Goal: Task Accomplishment & Management: Complete application form

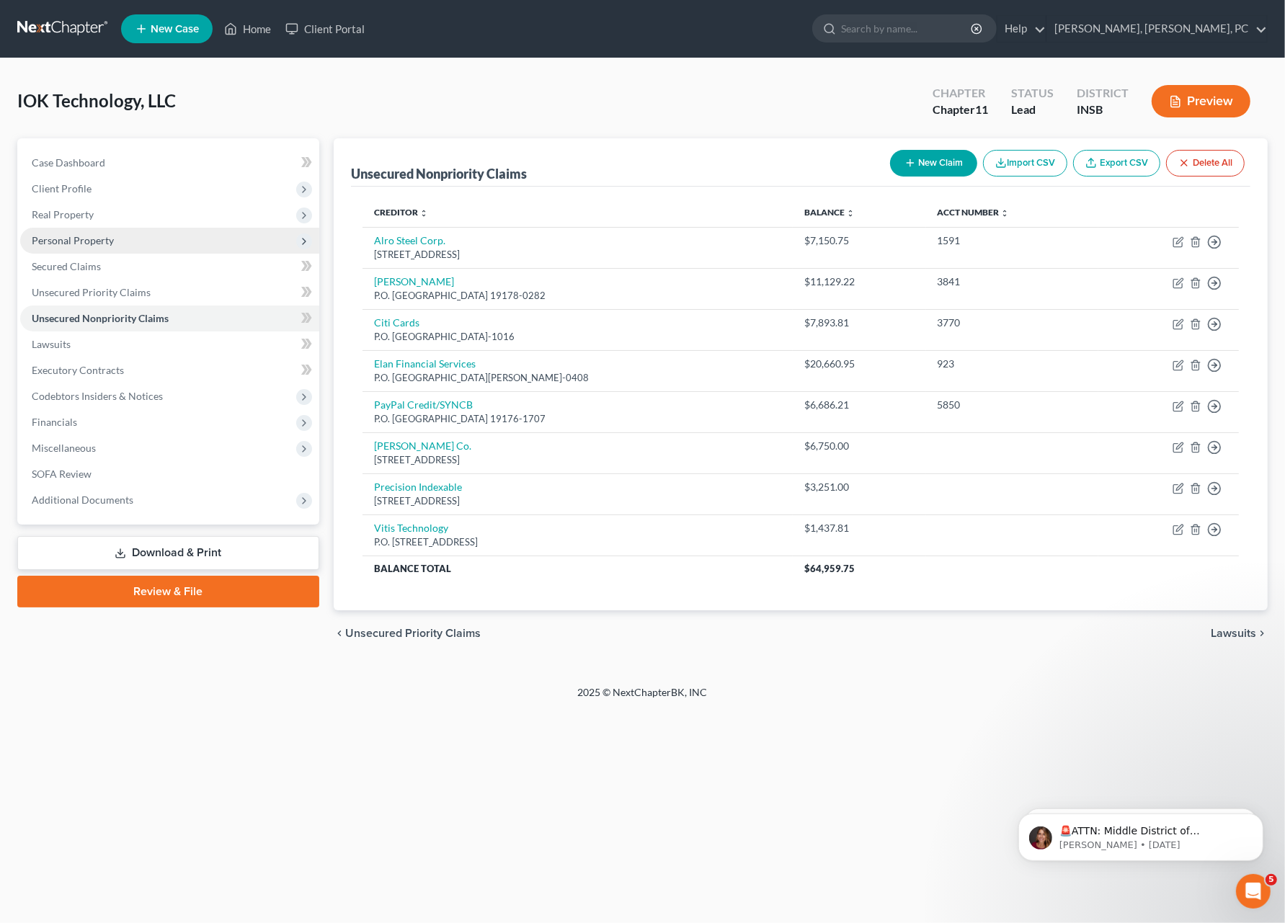
click at [97, 234] on span "Personal Property" at bounding box center [73, 240] width 82 height 12
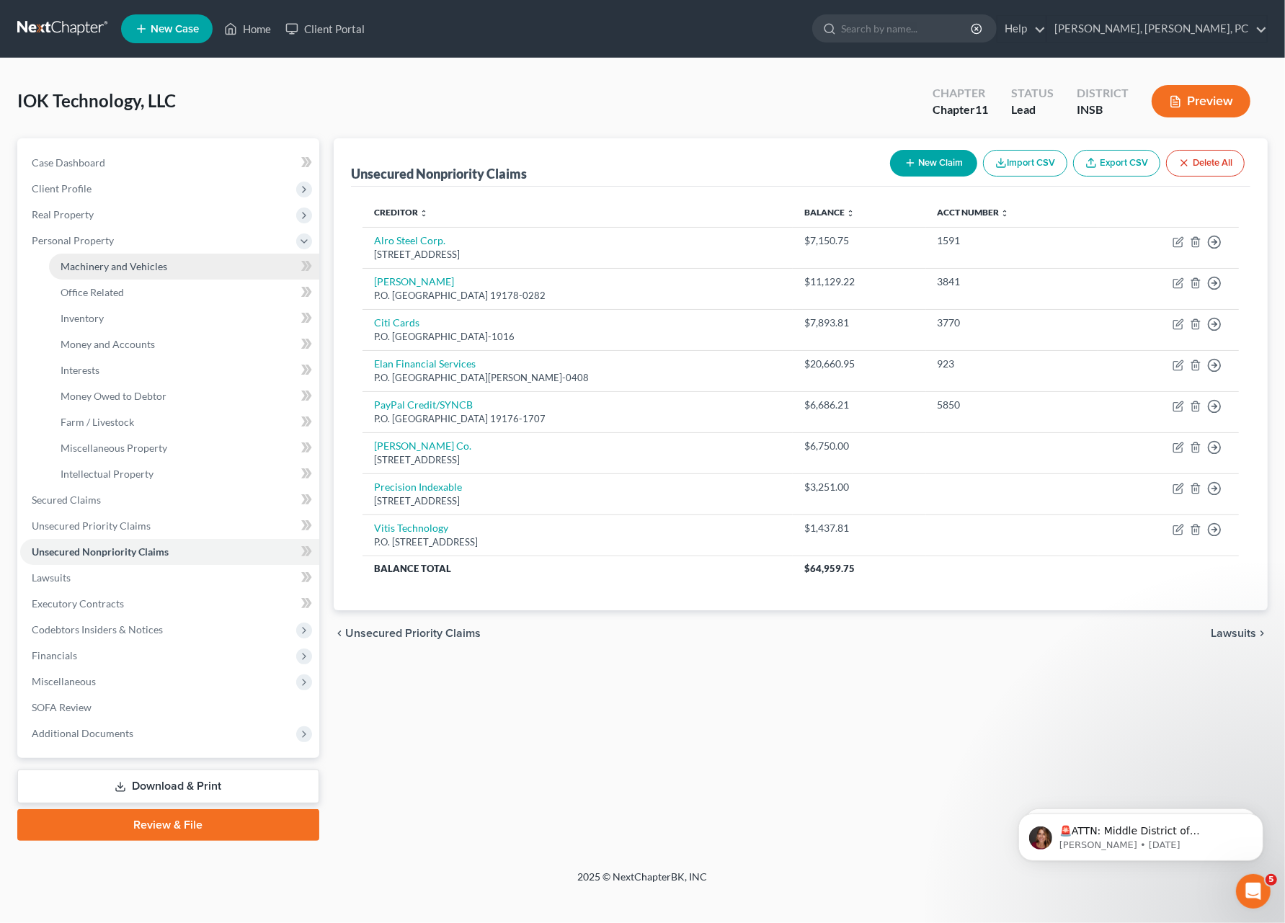
click at [99, 257] on link "Machinery and Vehicles" at bounding box center [184, 267] width 270 height 26
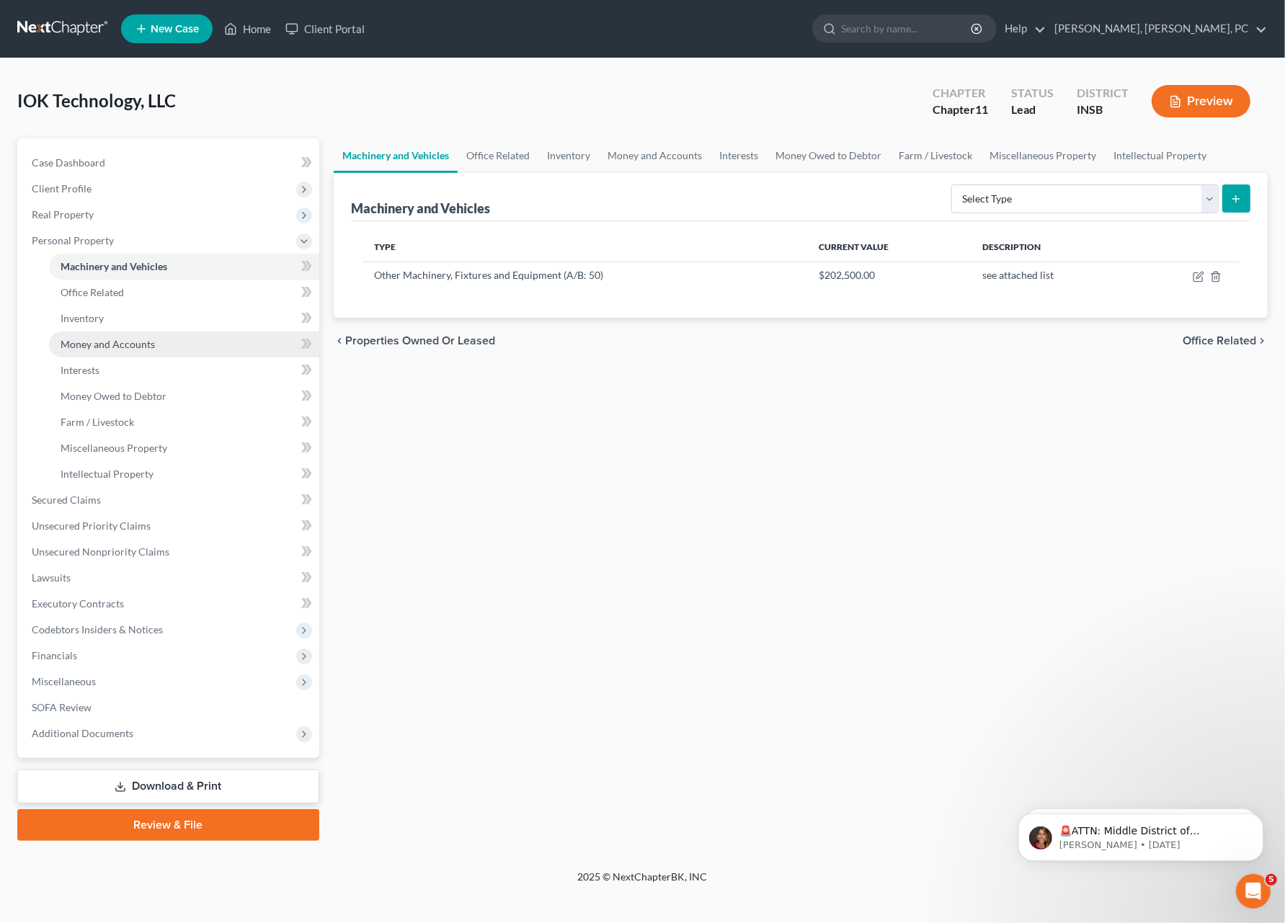
click at [96, 344] on span "Money and Accounts" at bounding box center [108, 344] width 94 height 12
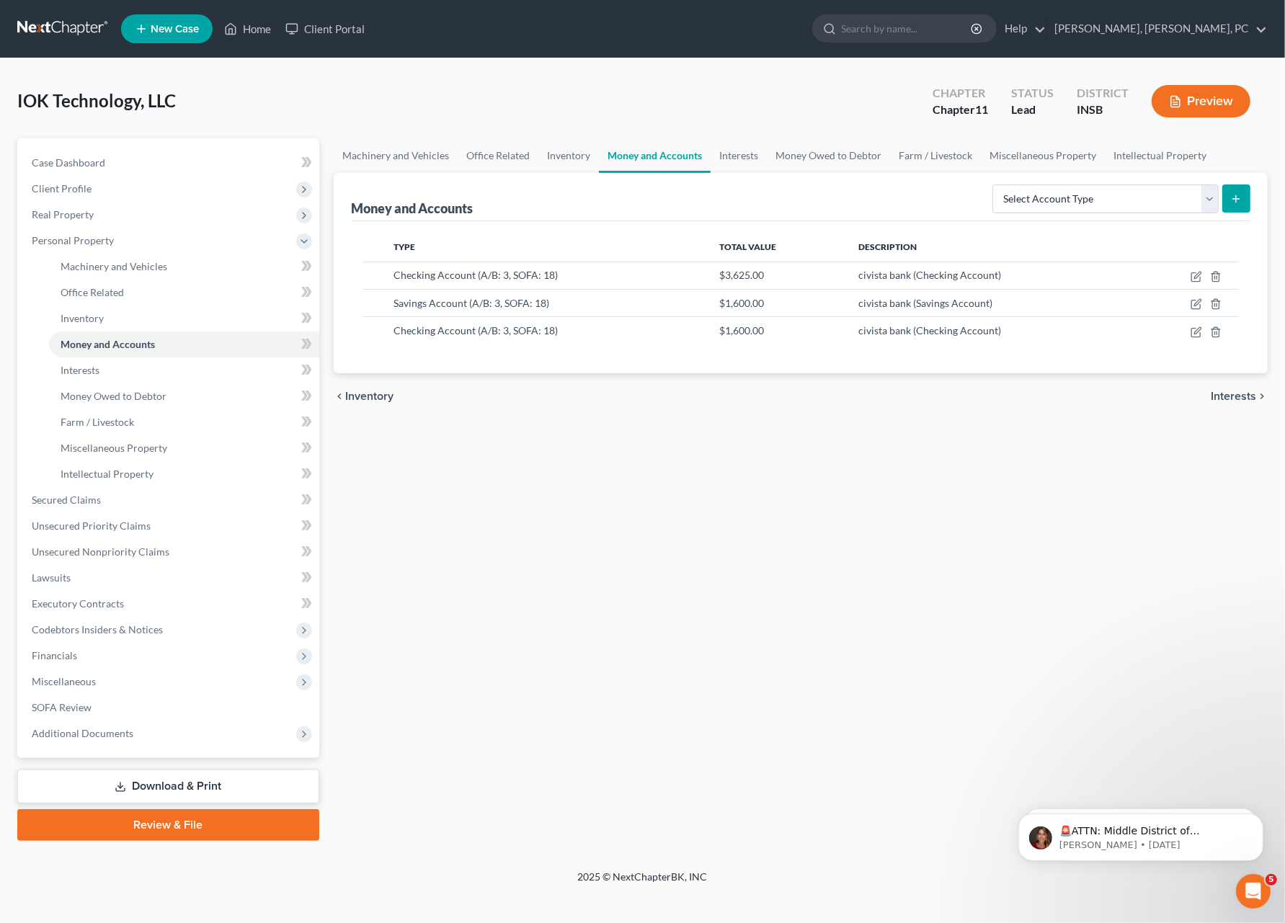
click at [745, 701] on div "Machinery and Vehicles Office Related Inventory Money and Accounts Interests Mo…" at bounding box center [800, 489] width 948 height 703
click at [117, 390] on span "Money Owed to Debtor" at bounding box center [114, 396] width 106 height 12
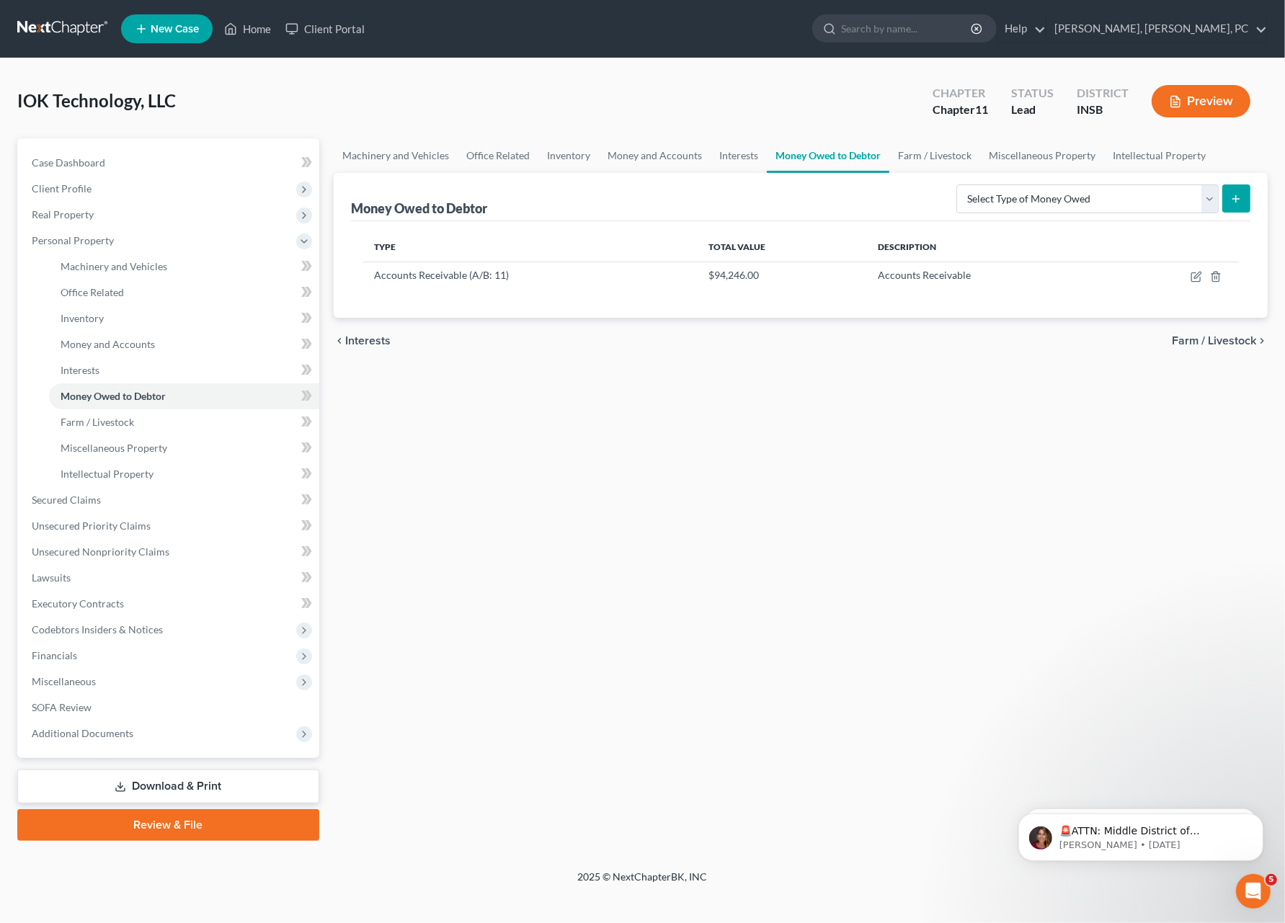
click at [301, 123] on div "IOK Technology, LLC Upgraded Chapter Chapter 11 Status Lead District INSB Previ…" at bounding box center [642, 107] width 1250 height 63
click at [156, 309] on link "Inventory" at bounding box center [184, 319] width 270 height 26
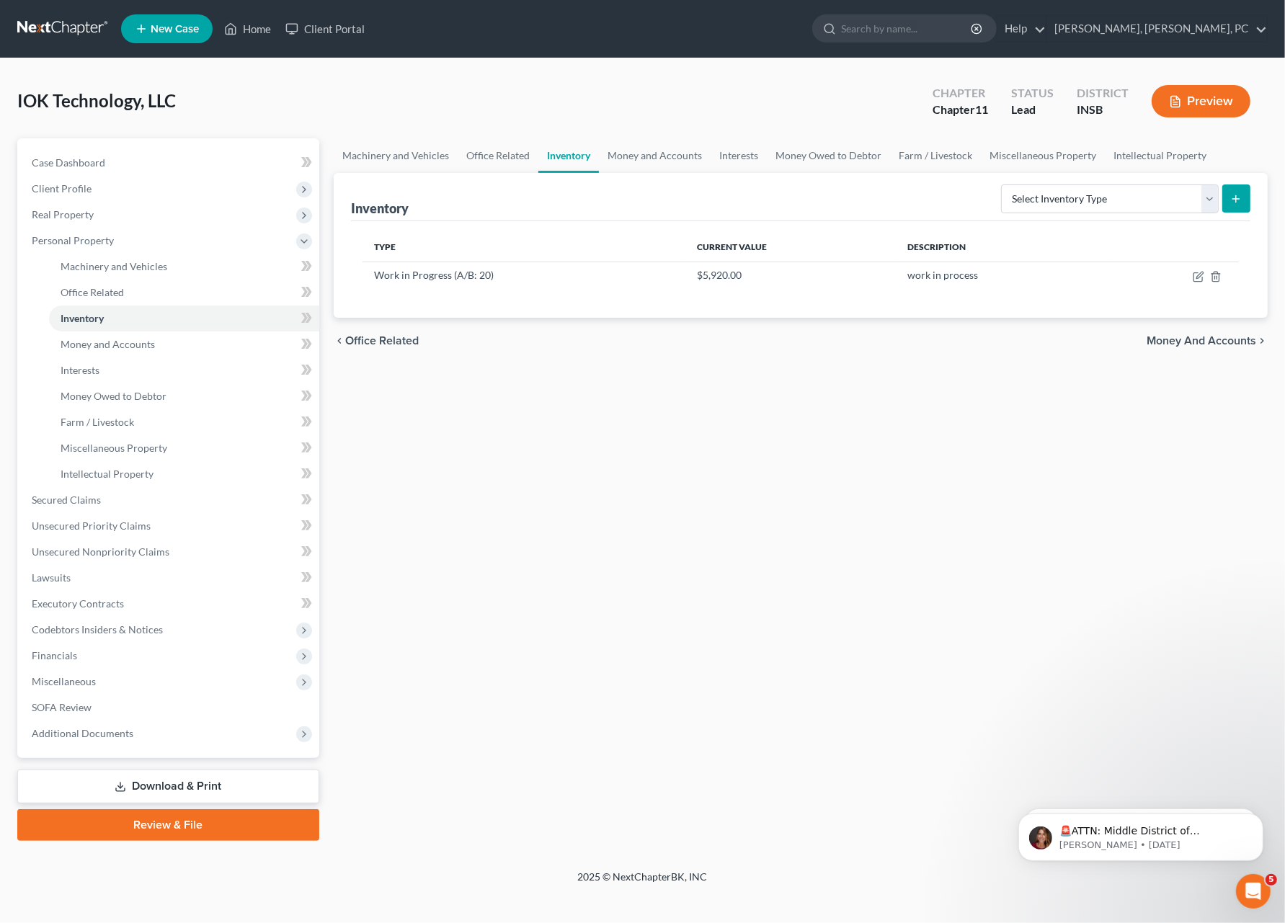
click at [705, 608] on div "Machinery and Vehicles Office Related Inventory Money and Accounts Interests Mo…" at bounding box center [800, 489] width 948 height 703
click at [134, 284] on link "Office Related" at bounding box center [184, 293] width 270 height 26
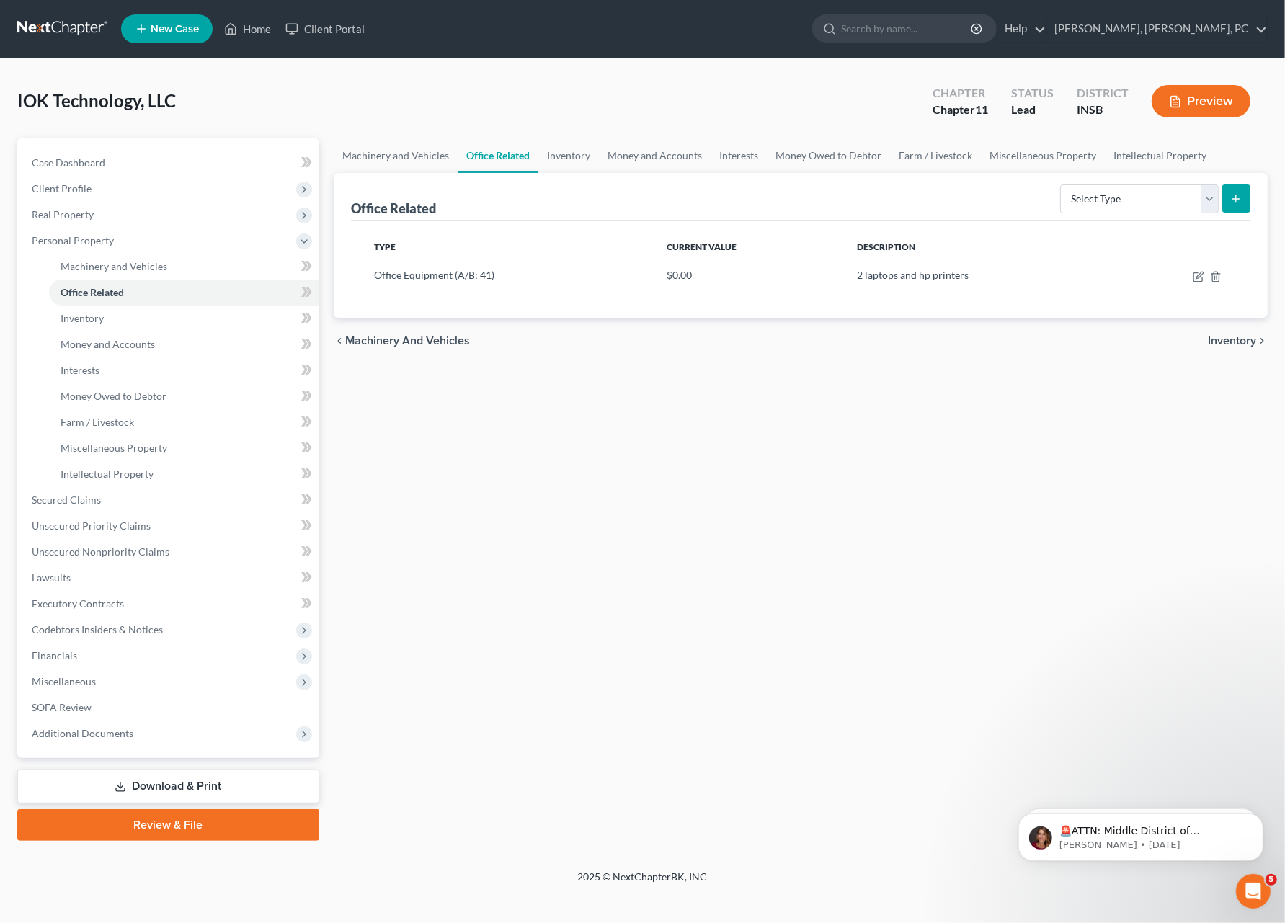
click at [696, 577] on div "Machinery and Vehicles Office Related Inventory Money and Accounts Interests Mo…" at bounding box center [800, 489] width 948 height 703
click at [183, 443] on link "Miscellaneous Property" at bounding box center [184, 448] width 270 height 26
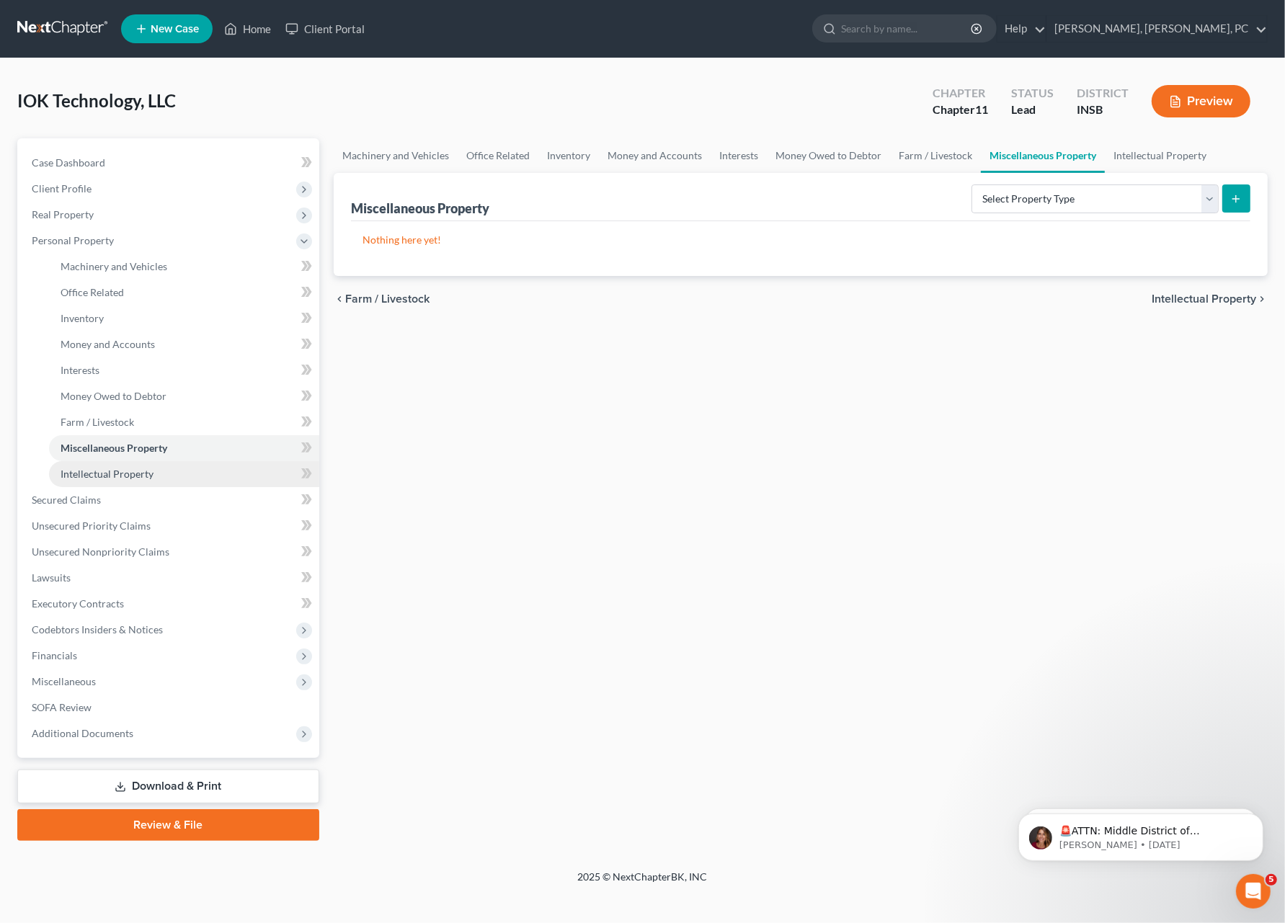
click at [135, 468] on span "Intellectual Property" at bounding box center [107, 474] width 93 height 12
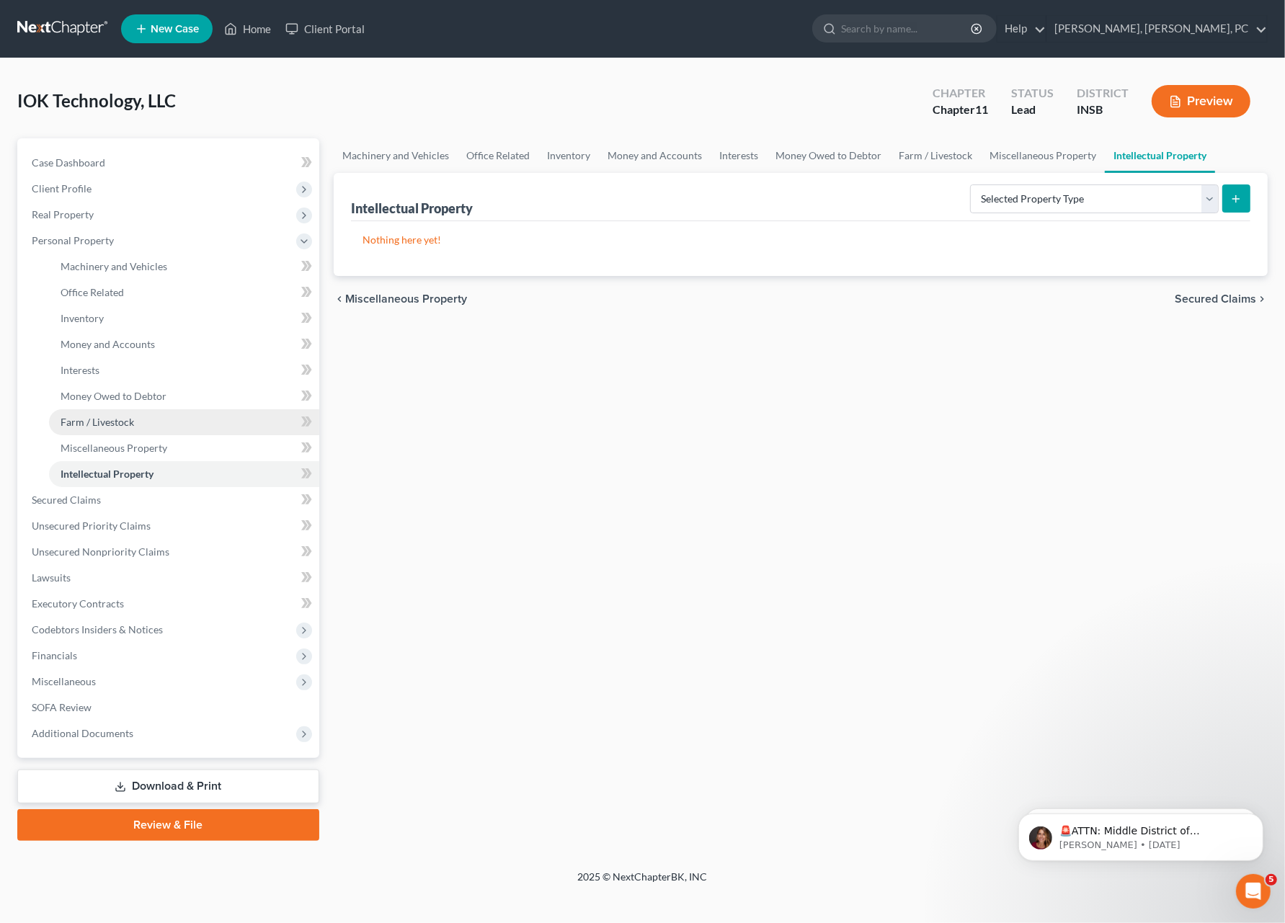
click at [114, 416] on span "Farm / Livestock" at bounding box center [98, 422] width 74 height 12
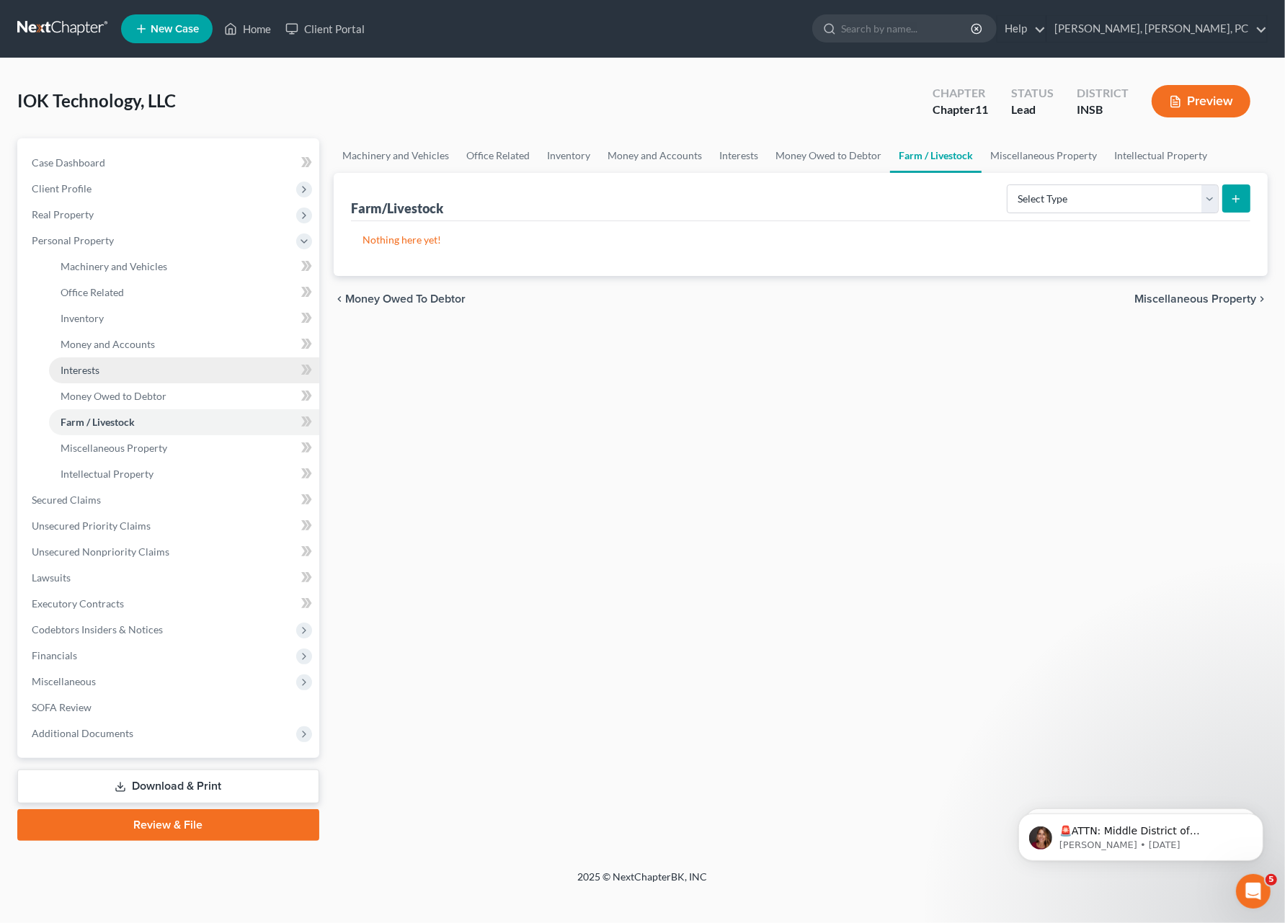
click at [90, 371] on span "Interests" at bounding box center [80, 370] width 39 height 12
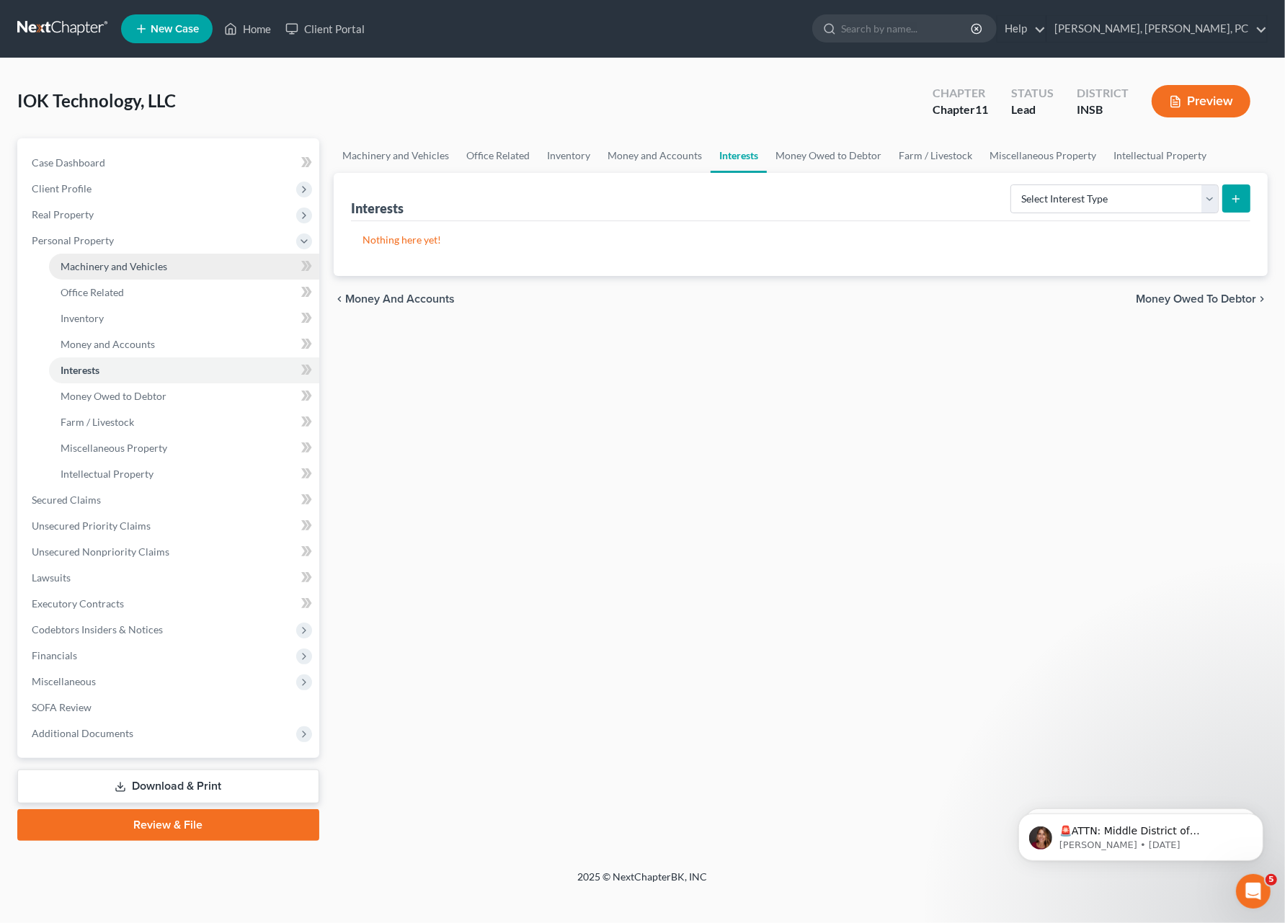
click at [75, 265] on span "Machinery and Vehicles" at bounding box center [114, 266] width 107 height 12
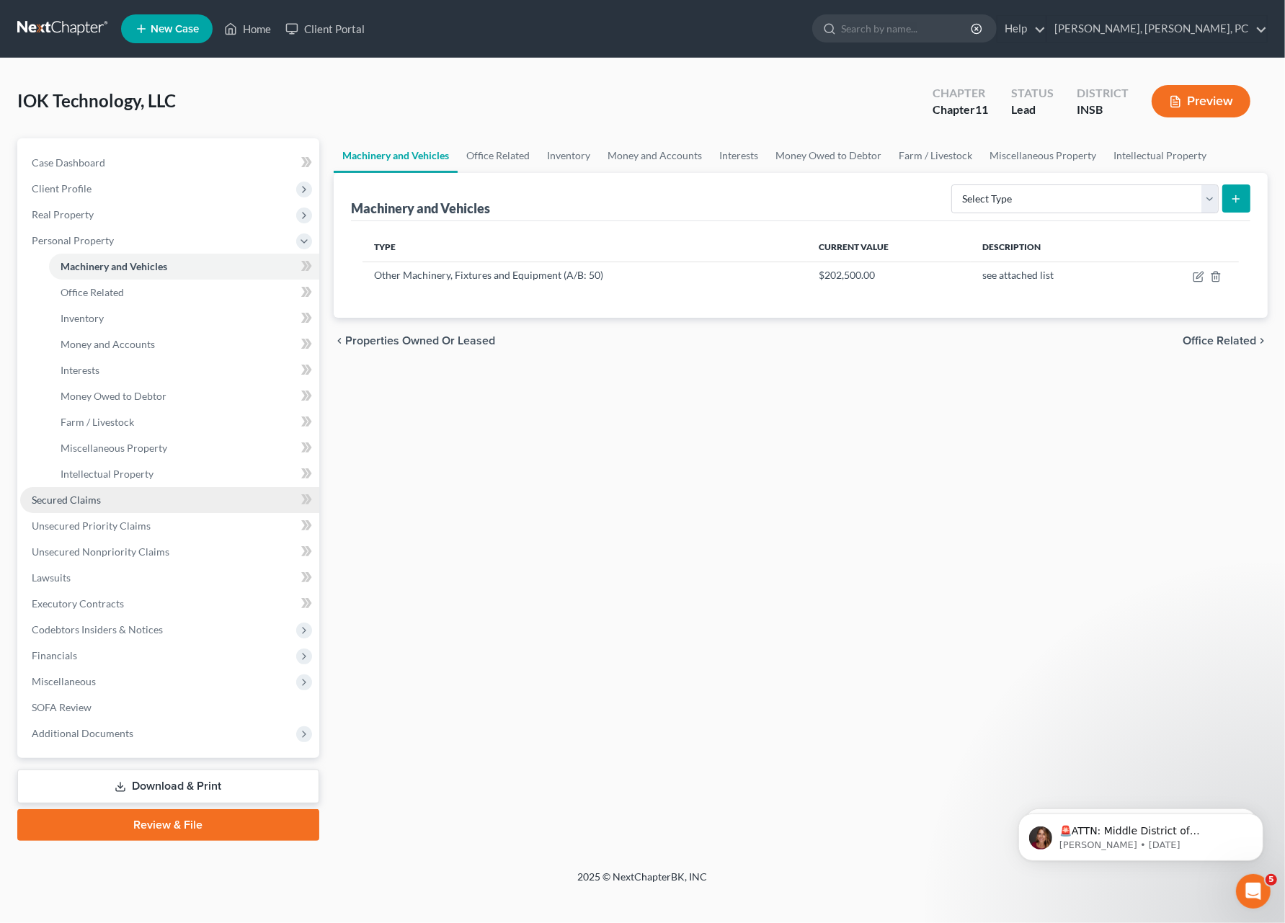
click at [110, 509] on link "Secured Claims" at bounding box center [169, 500] width 299 height 26
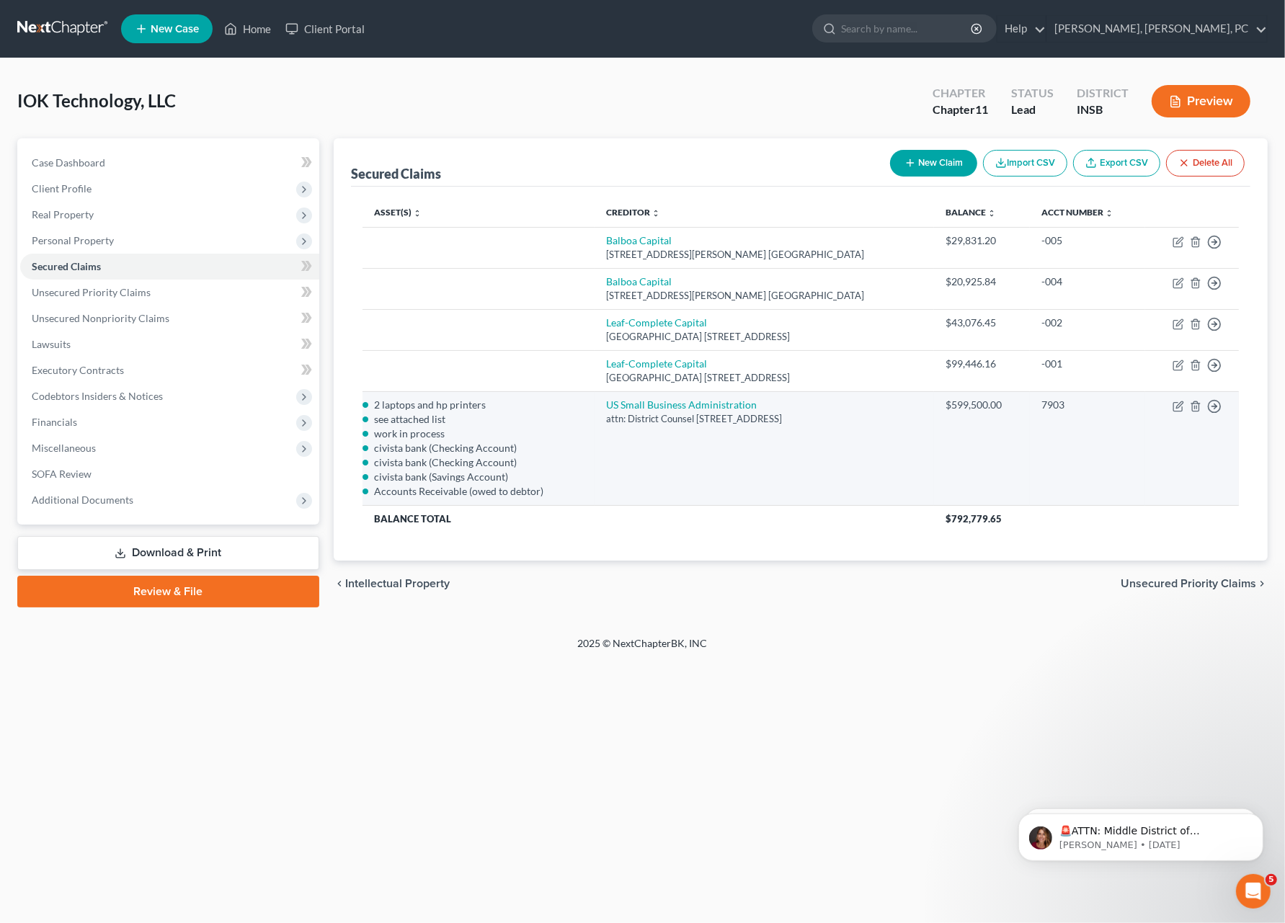
click at [718, 487] on td "US Small Business Administration attn: District Counsel [STREET_ADDRESS]" at bounding box center [764, 448] width 339 height 114
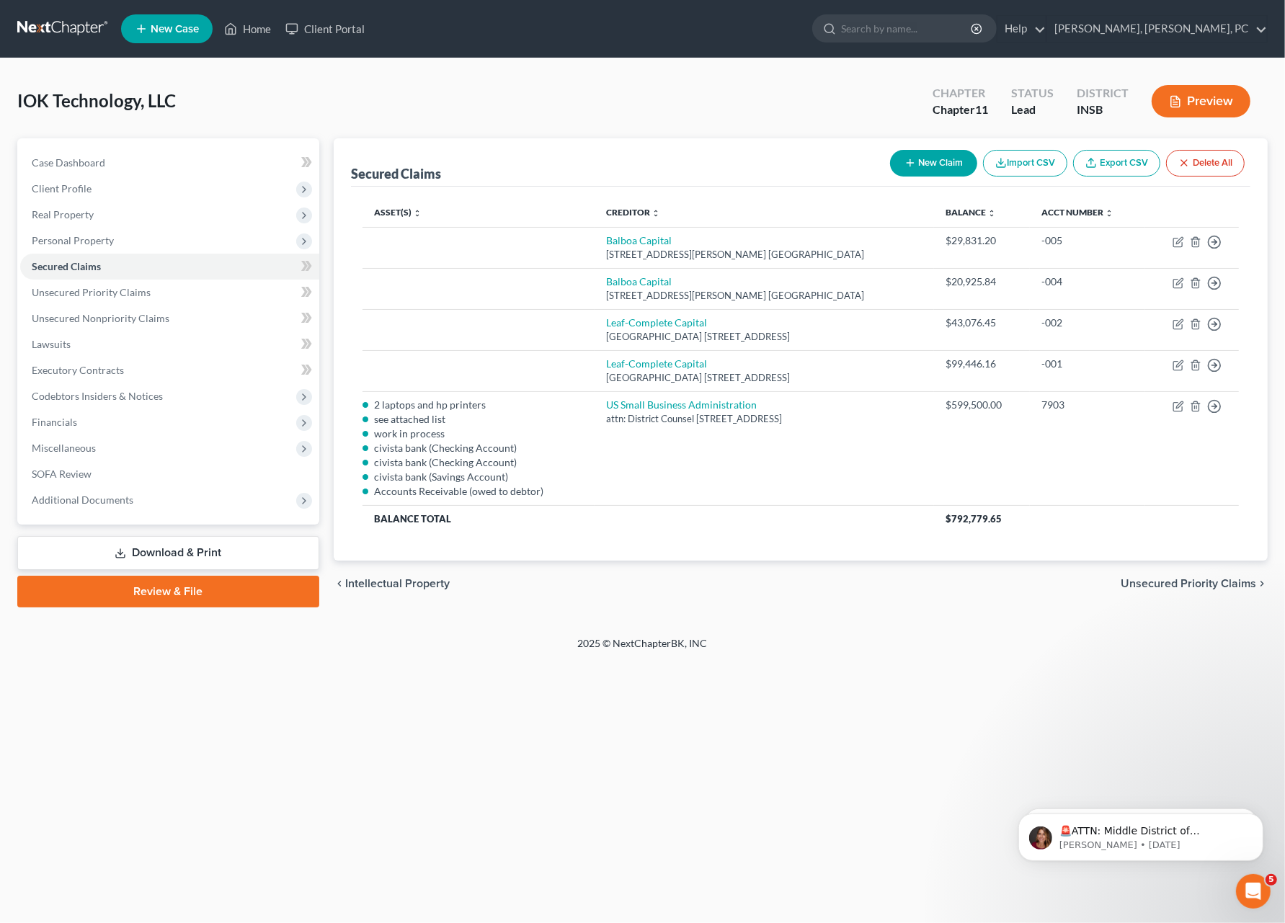
click at [948, 159] on button "New Claim" at bounding box center [933, 163] width 87 height 27
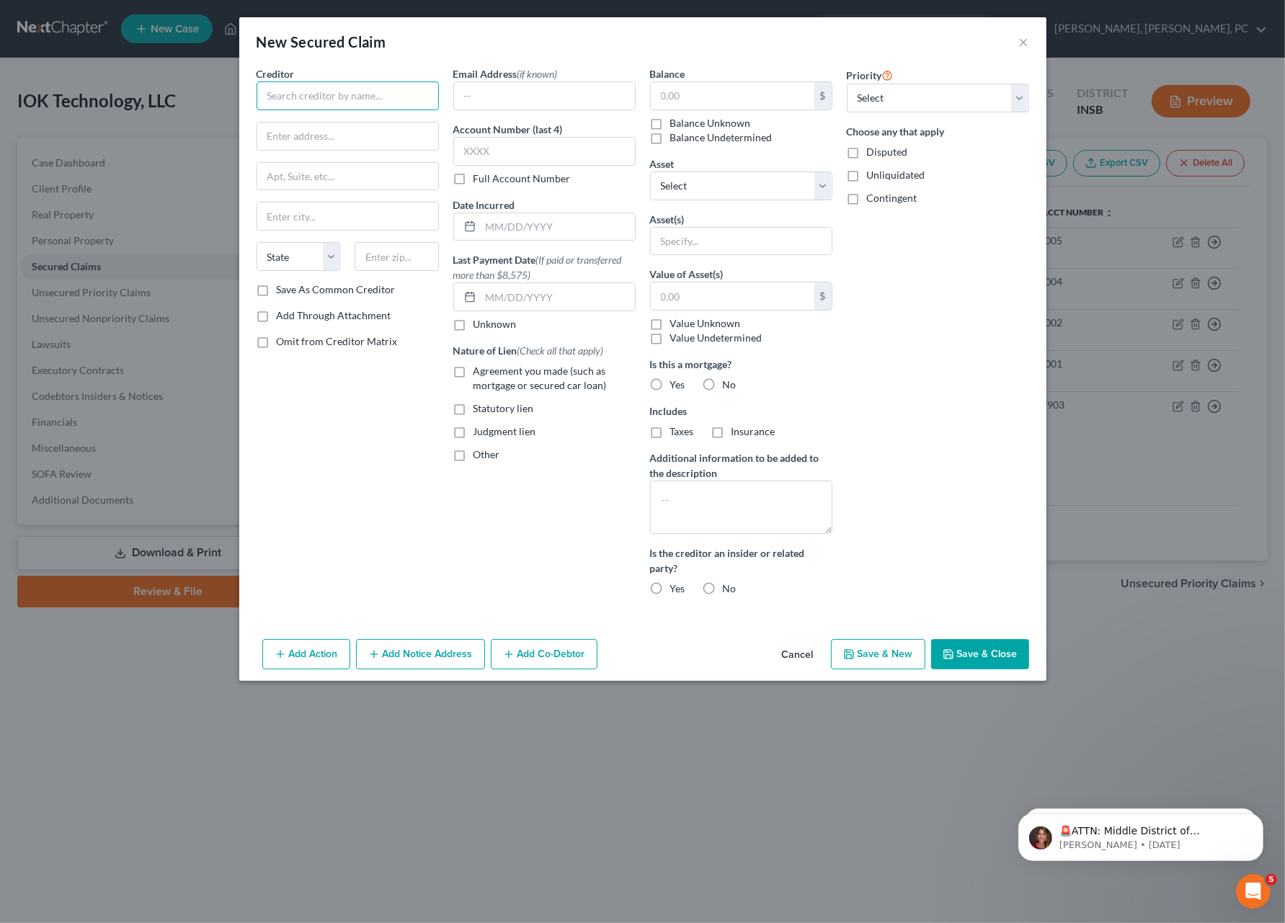
click at [303, 99] on input "text" at bounding box center [348, 95] width 182 height 29
type input "German American Bank"
click at [290, 134] on input "text" at bounding box center [347, 136] width 181 height 27
paste input "[STREET_ADDRESS]"
type input "[STREET_ADDRESS]"
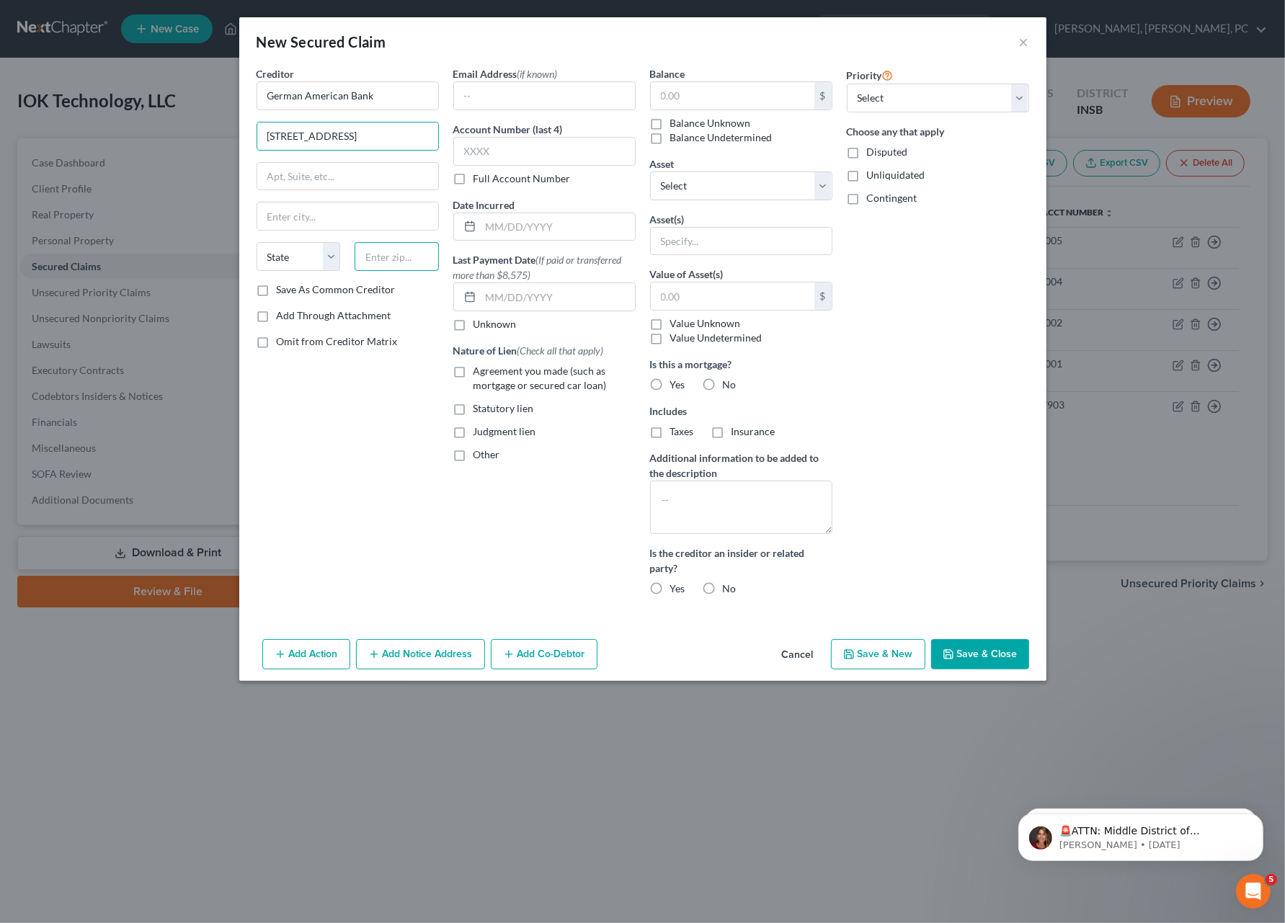
click at [372, 255] on input "text" at bounding box center [397, 256] width 84 height 29
type input "47546"
type input "Jasper"
select select "15"
click at [566, 233] on input "text" at bounding box center [558, 226] width 154 height 27
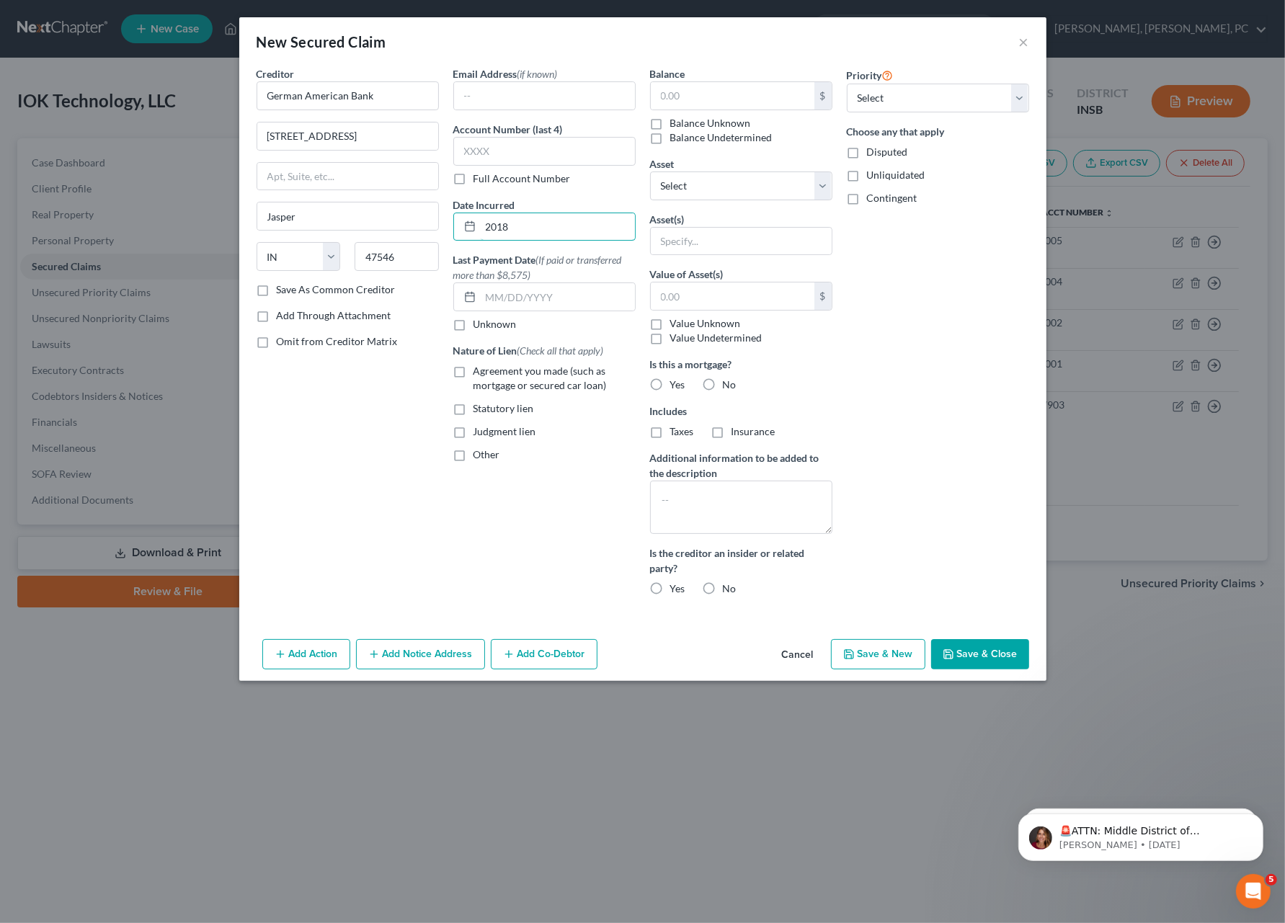
type input "2018"
click at [474, 368] on label "Agreement you made (such as mortgage or secured car loan)" at bounding box center [555, 378] width 162 height 29
click at [479, 368] on input "Agreement you made (such as mortgage or secured car loan)" at bounding box center [483, 368] width 9 height 9
checkbox input "true"
click at [688, 92] on input "text" at bounding box center [733, 95] width 164 height 27
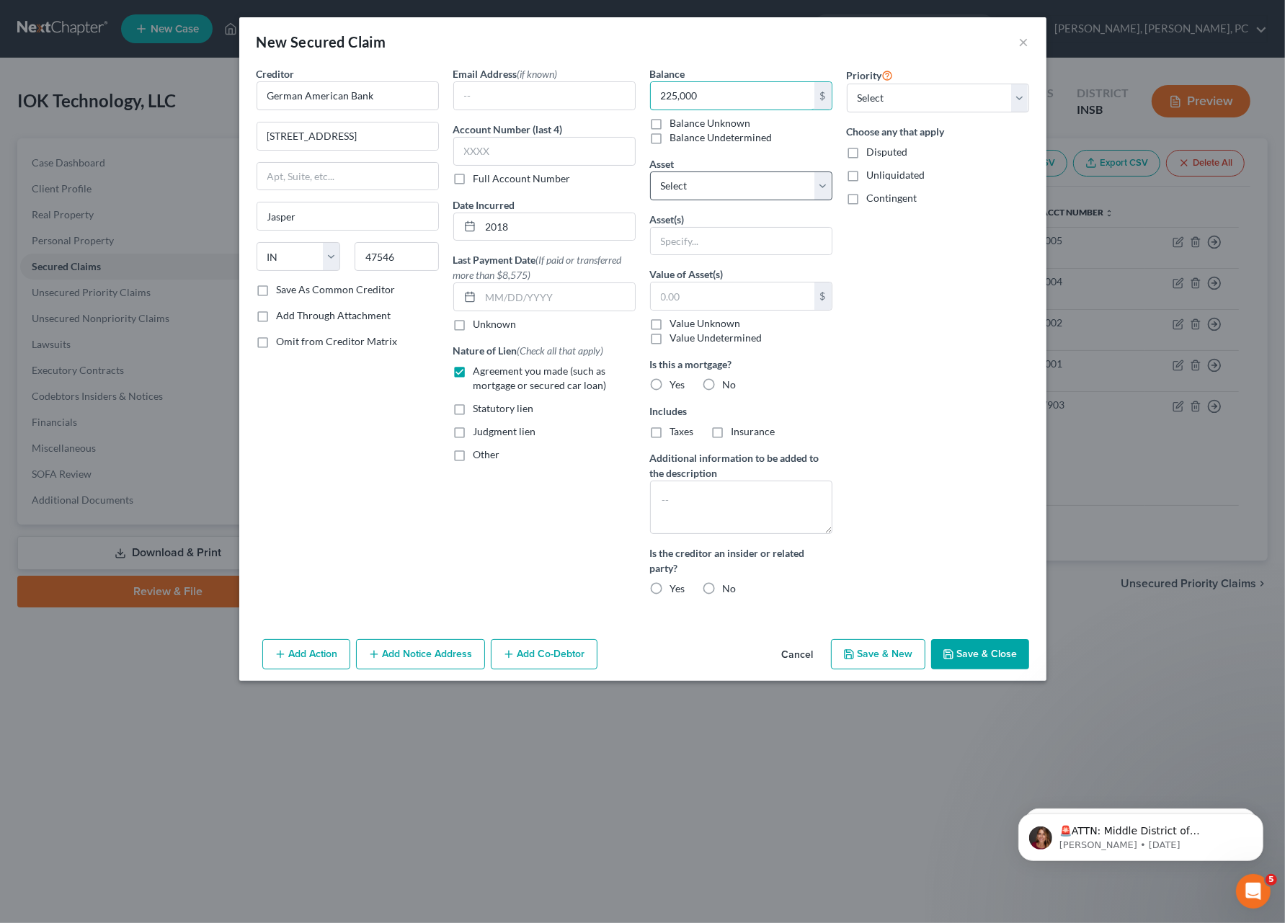
type input "225,000"
click at [698, 182] on select "Select Other Multiple Assets see attached list - $202500.0 Accounts Receivable …" at bounding box center [741, 186] width 182 height 29
select select "1"
click at [650, 172] on select "Select Other Multiple Assets see attached list - $202500.0 Accounts Receivable …" at bounding box center [741, 186] width 182 height 29
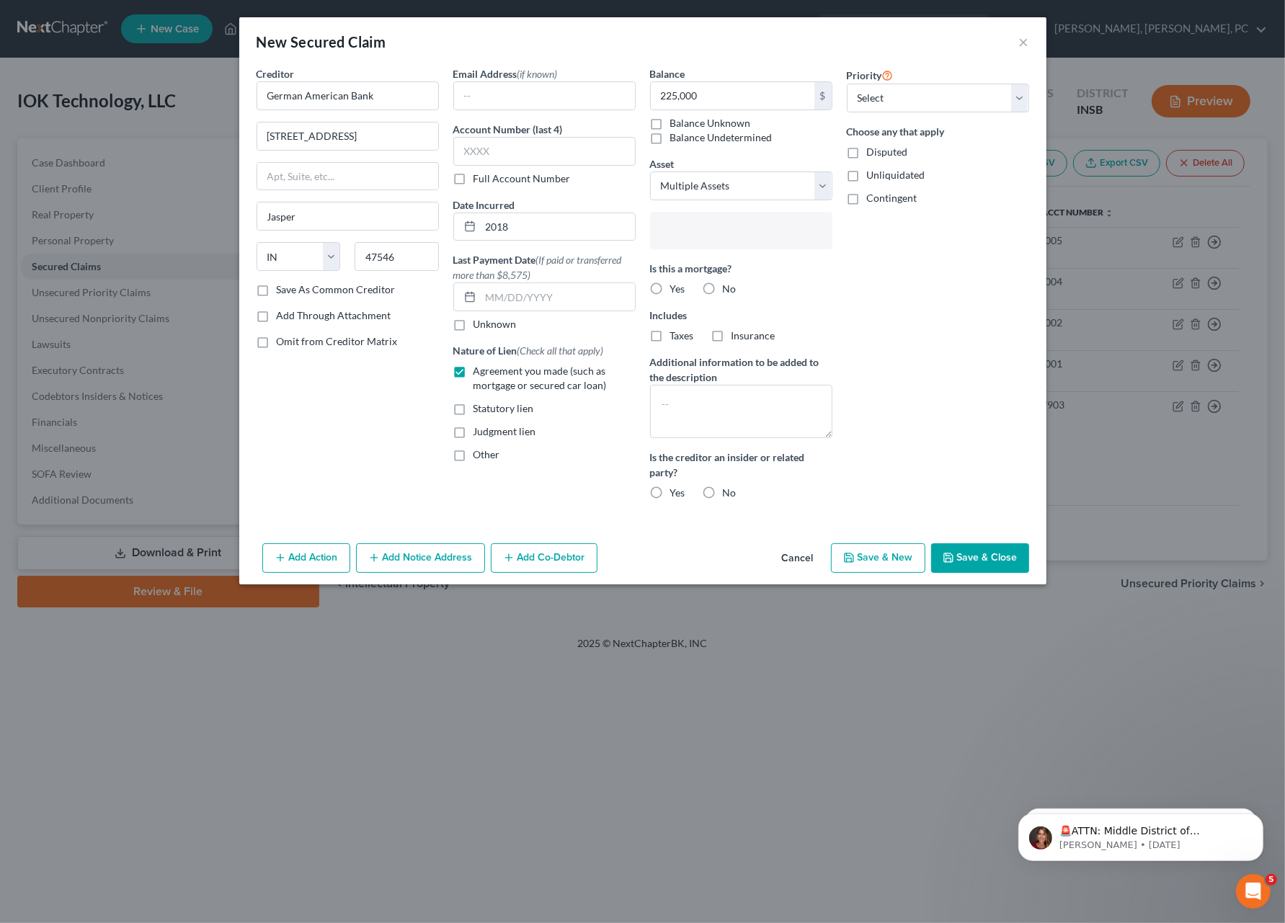
click at [706, 238] on input "text" at bounding box center [740, 232] width 162 height 22
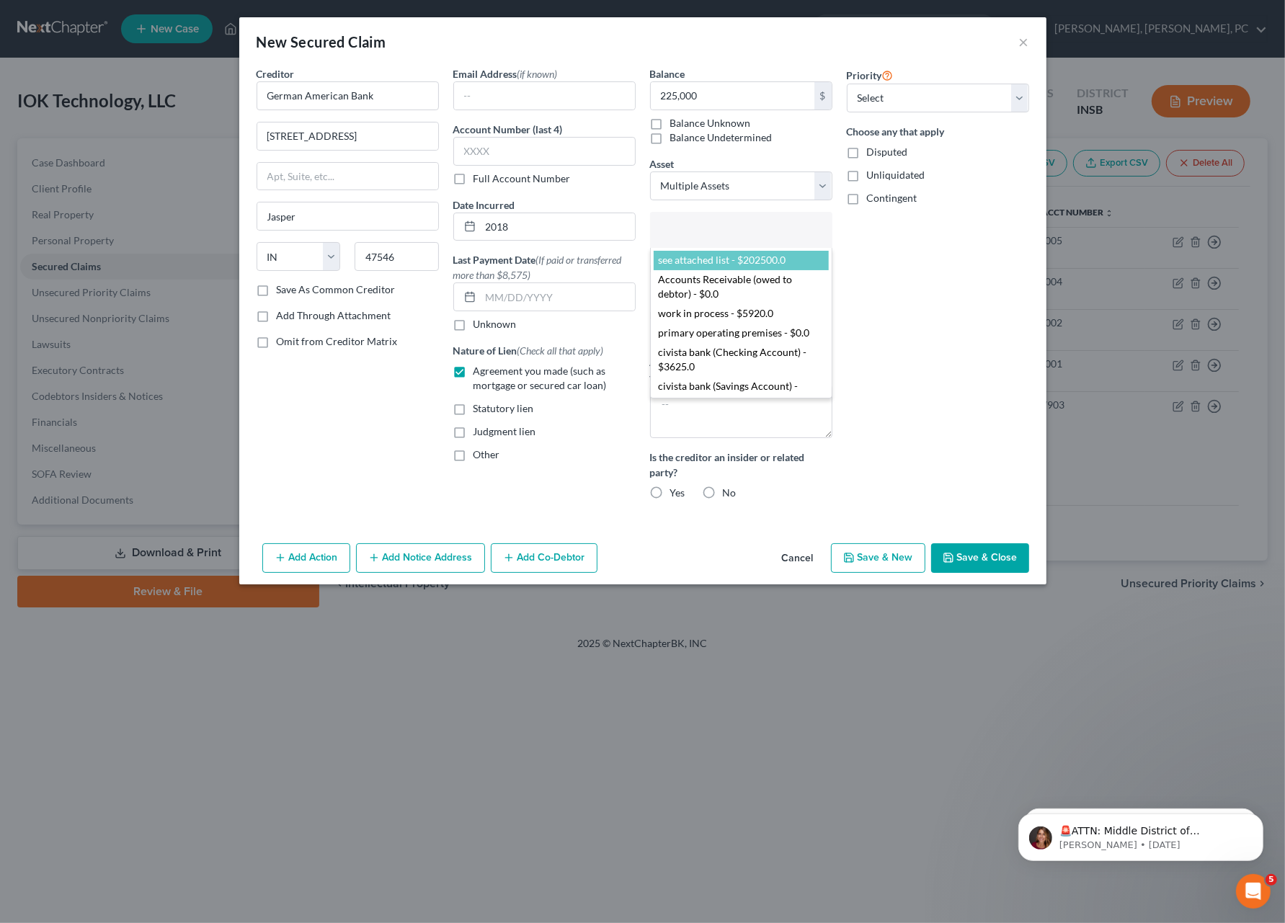
select select "2693047"
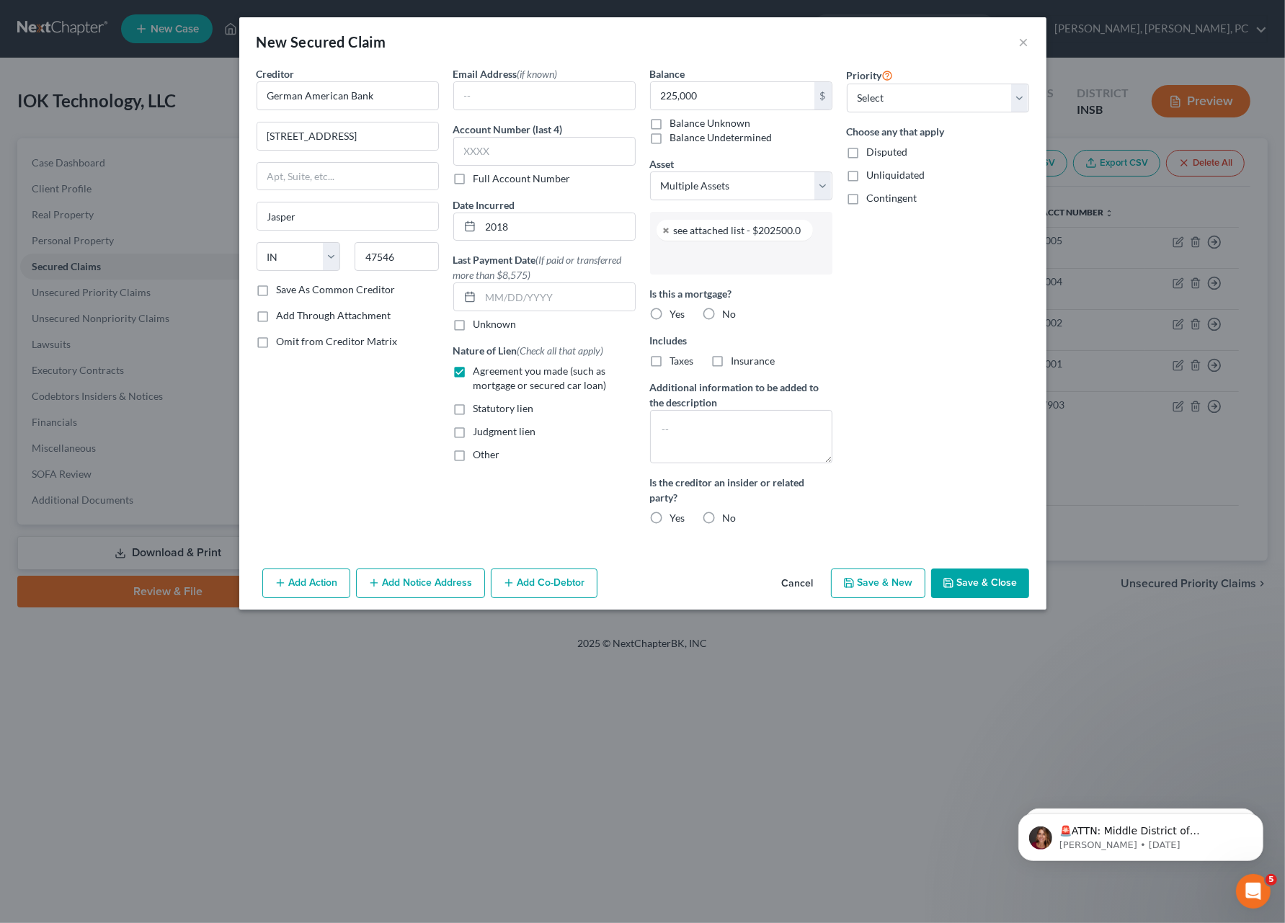
click at [706, 262] on input "text" at bounding box center [740, 257] width 162 height 22
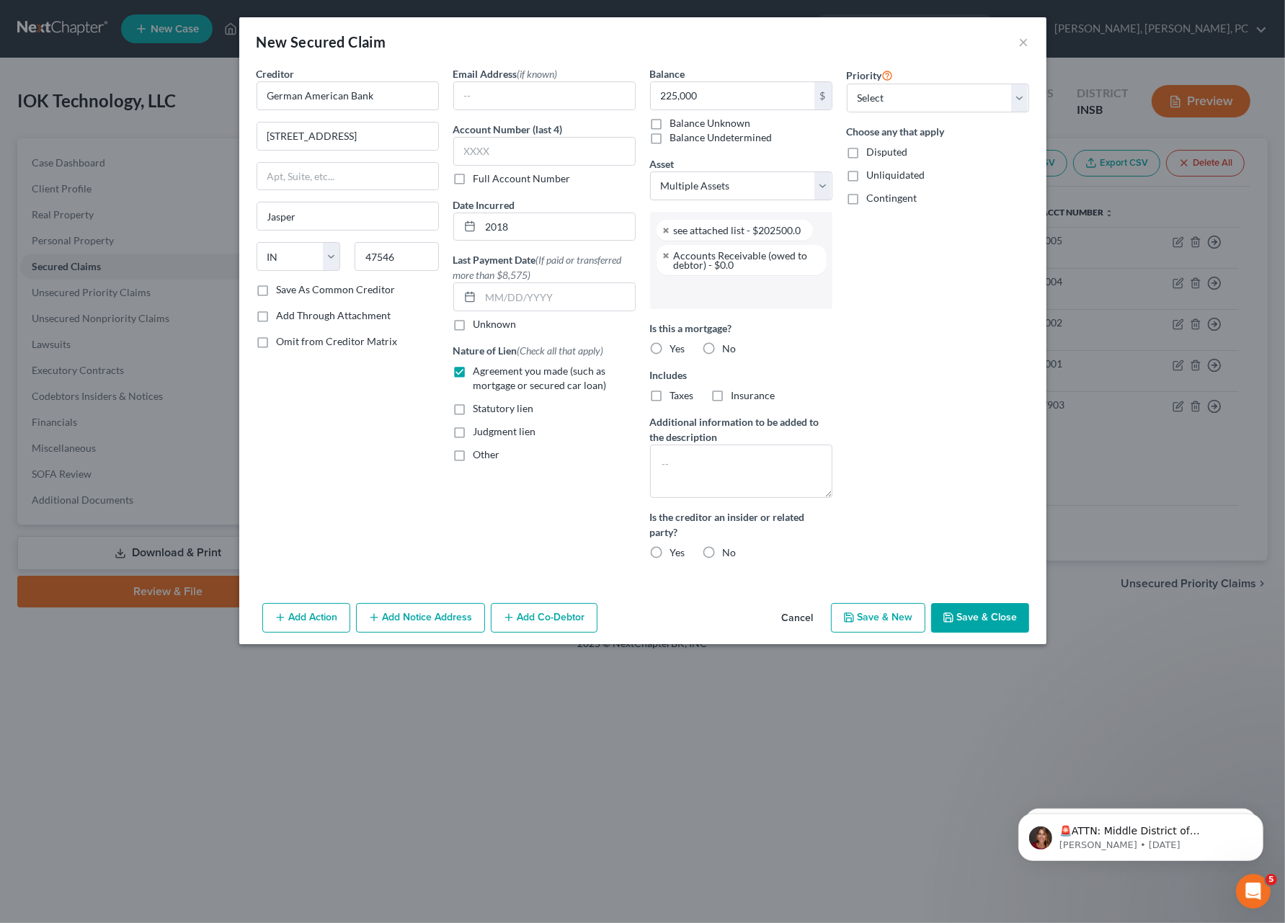
click at [706, 287] on input "text" at bounding box center [740, 292] width 162 height 22
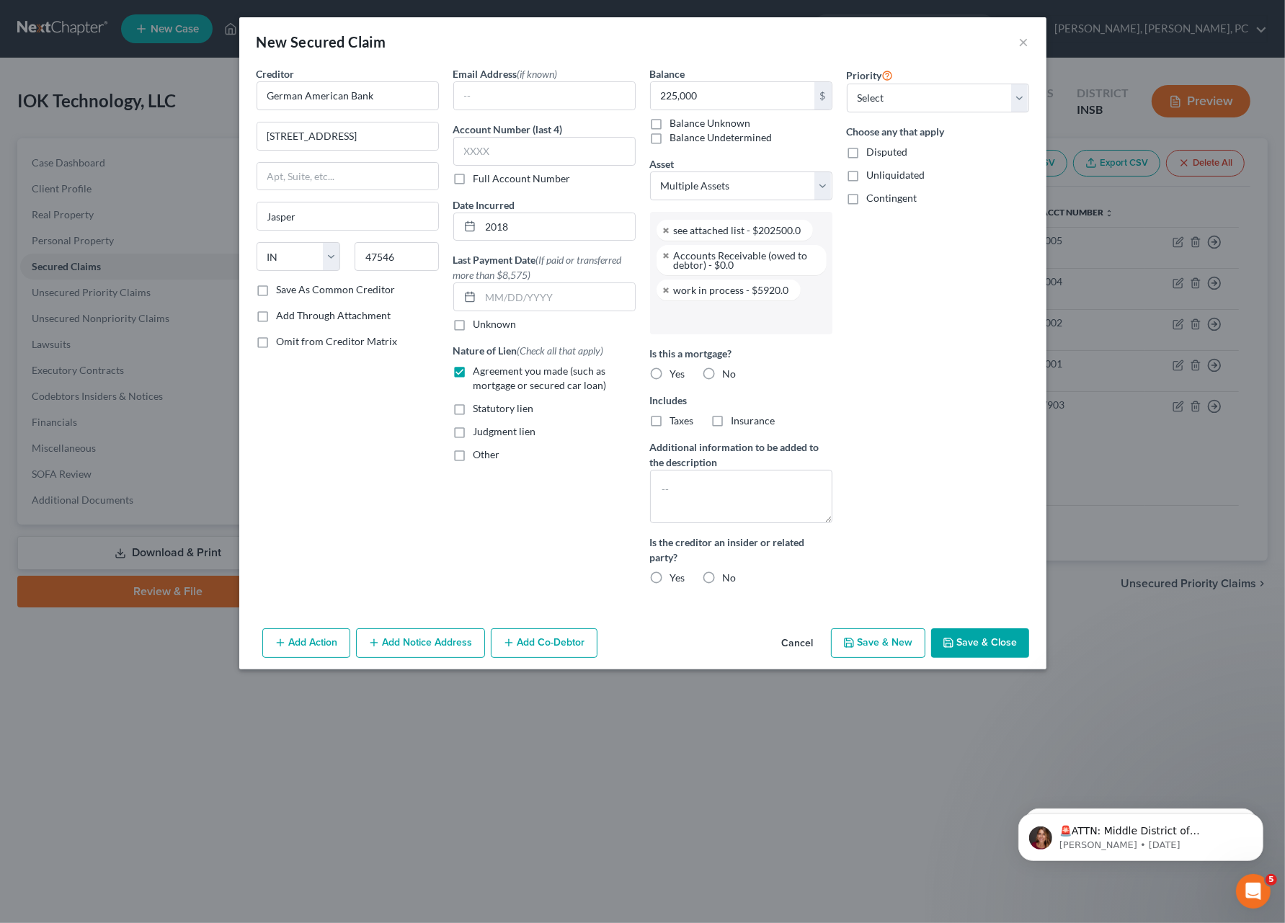
click at [706, 321] on input "text" at bounding box center [740, 317] width 162 height 22
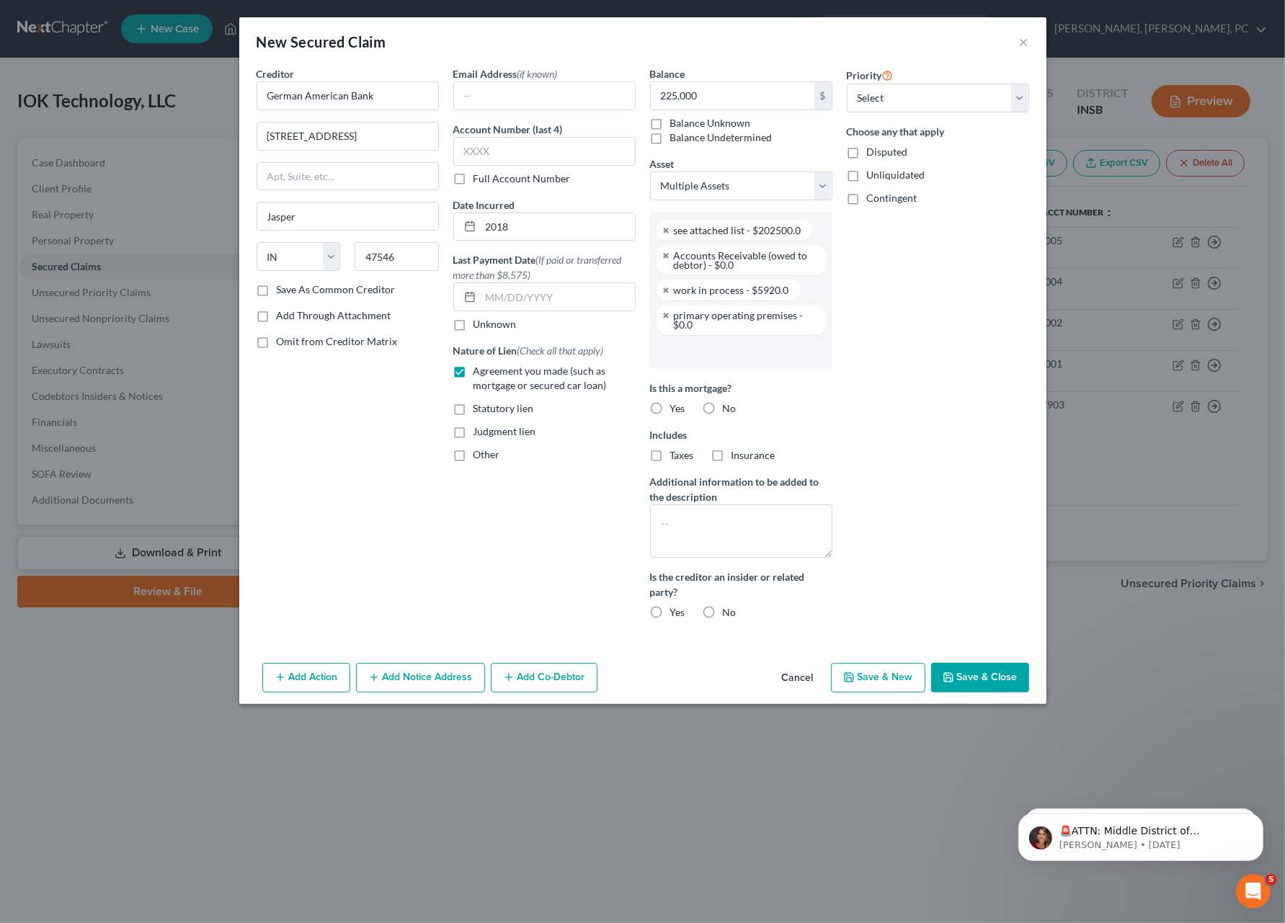
click at [688, 345] on input "text" at bounding box center [740, 352] width 162 height 22
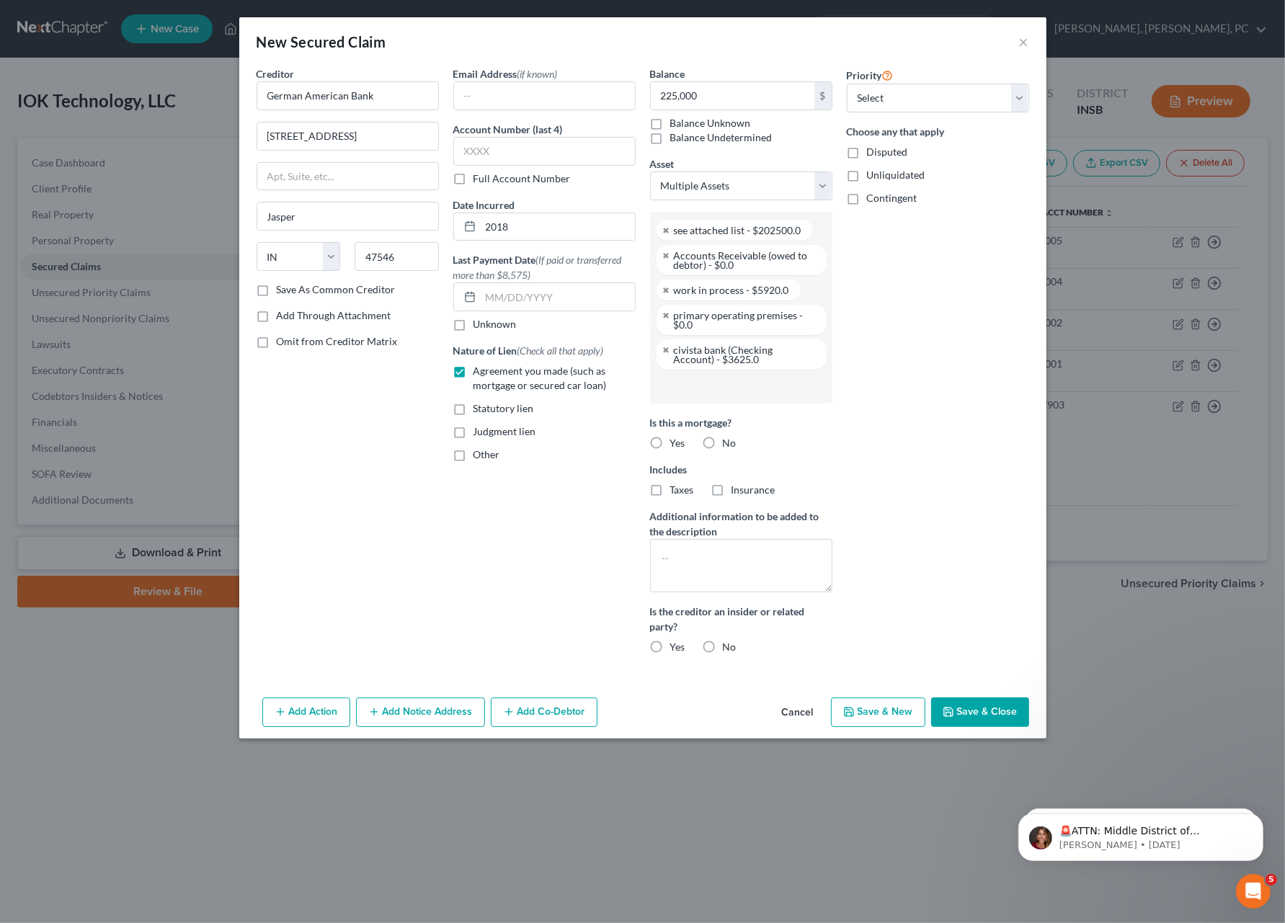
click at [691, 383] on input "text" at bounding box center [740, 386] width 162 height 22
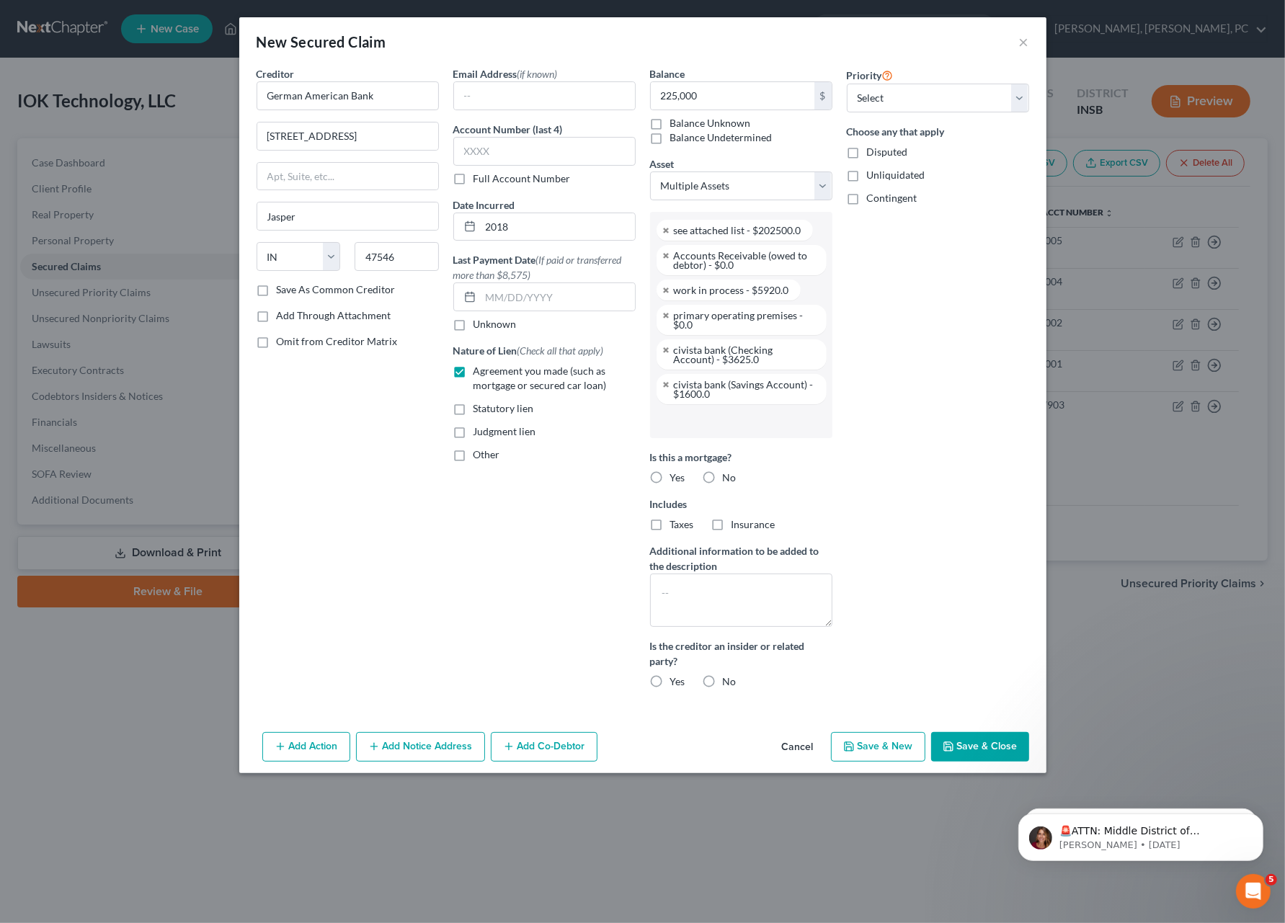
click at [690, 422] on input "text" at bounding box center [740, 421] width 162 height 22
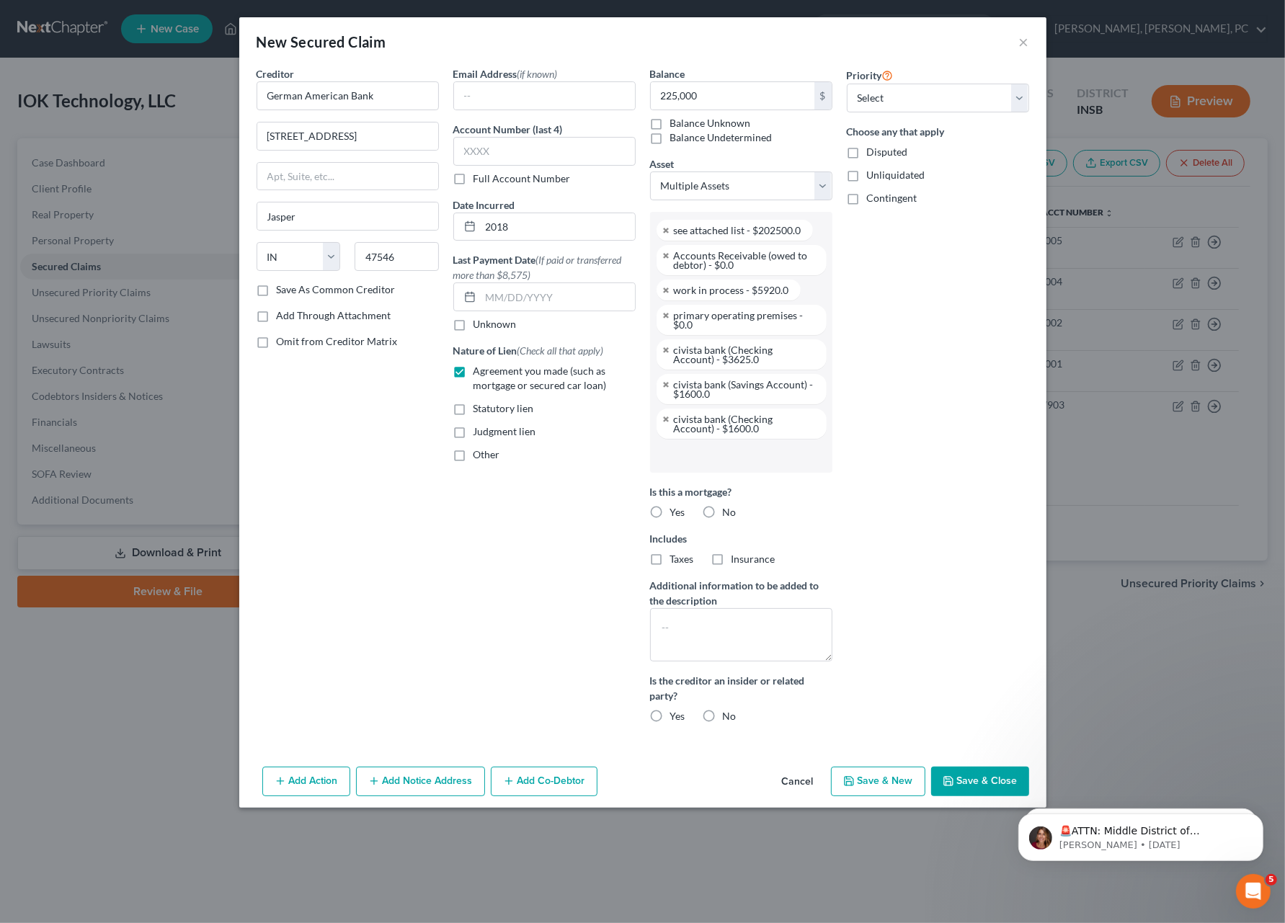
click at [693, 458] on input "text" at bounding box center [740, 456] width 162 height 22
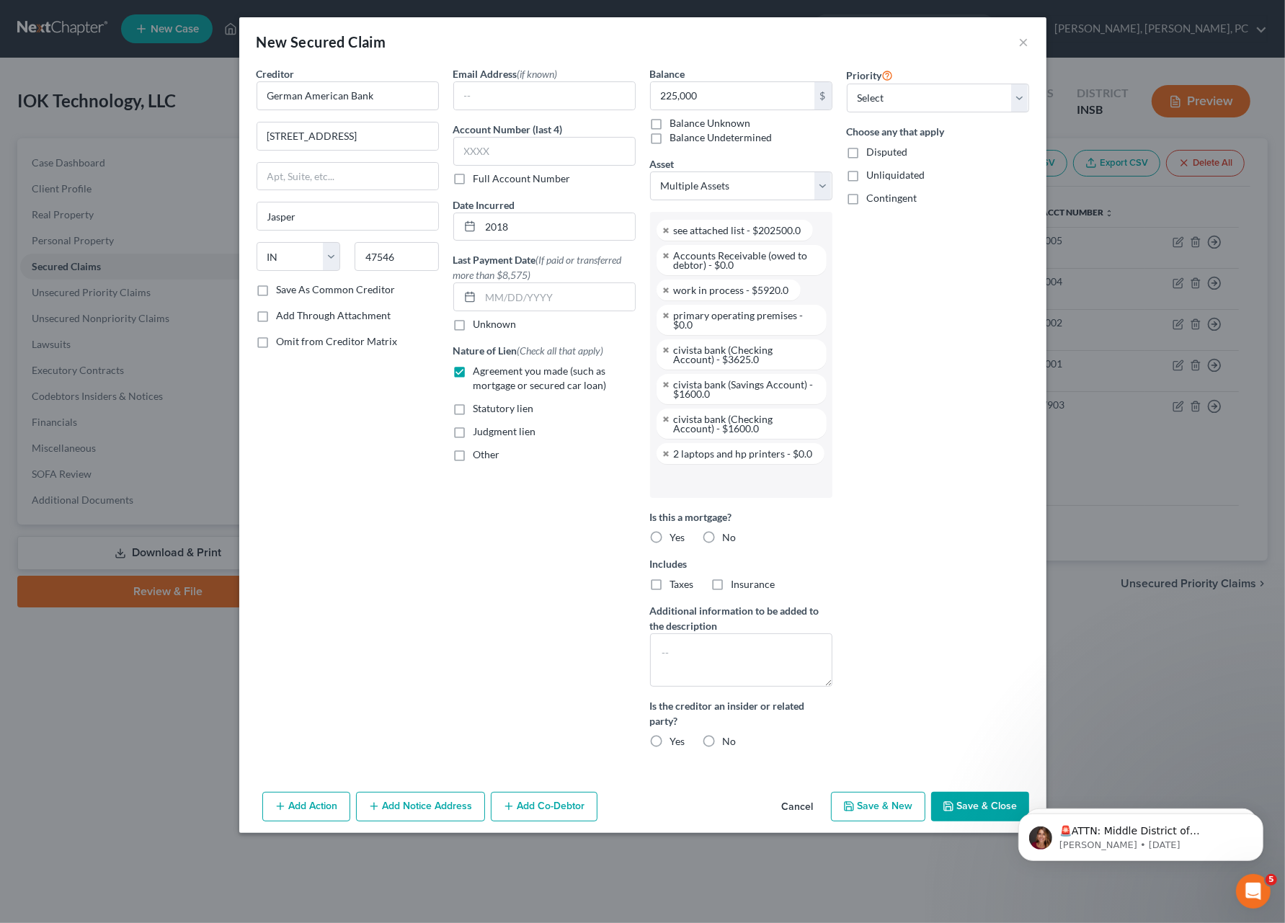
click at [723, 535] on label "No" at bounding box center [730, 537] width 14 height 14
click at [729, 535] on input "No" at bounding box center [733, 534] width 9 height 9
radio input "true"
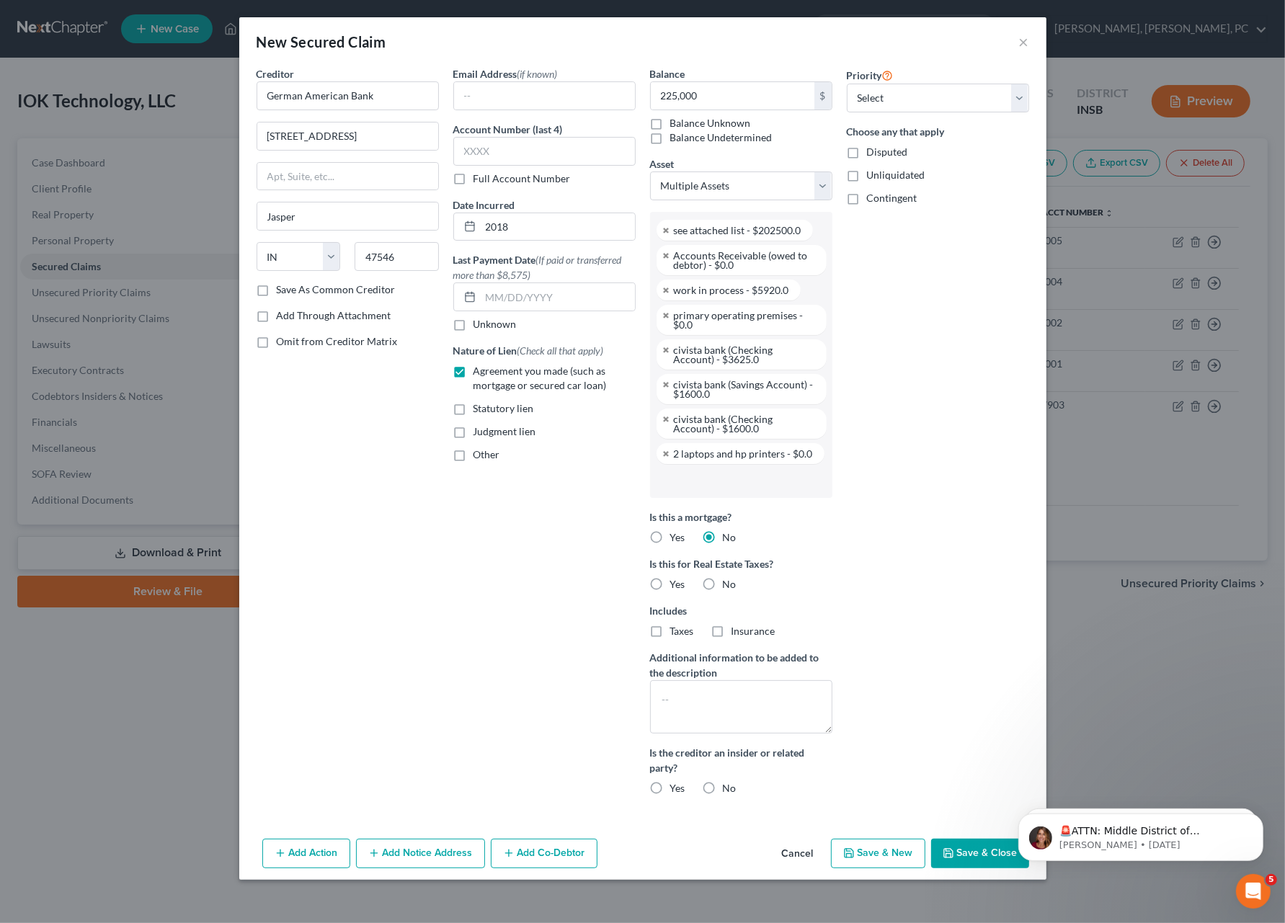
click at [723, 579] on label "No" at bounding box center [730, 584] width 14 height 14
click at [729, 579] on input "No" at bounding box center [733, 581] width 9 height 9
radio input "true"
click at [723, 787] on label "No" at bounding box center [730, 788] width 14 height 14
click at [729, 787] on input "No" at bounding box center [733, 785] width 9 height 9
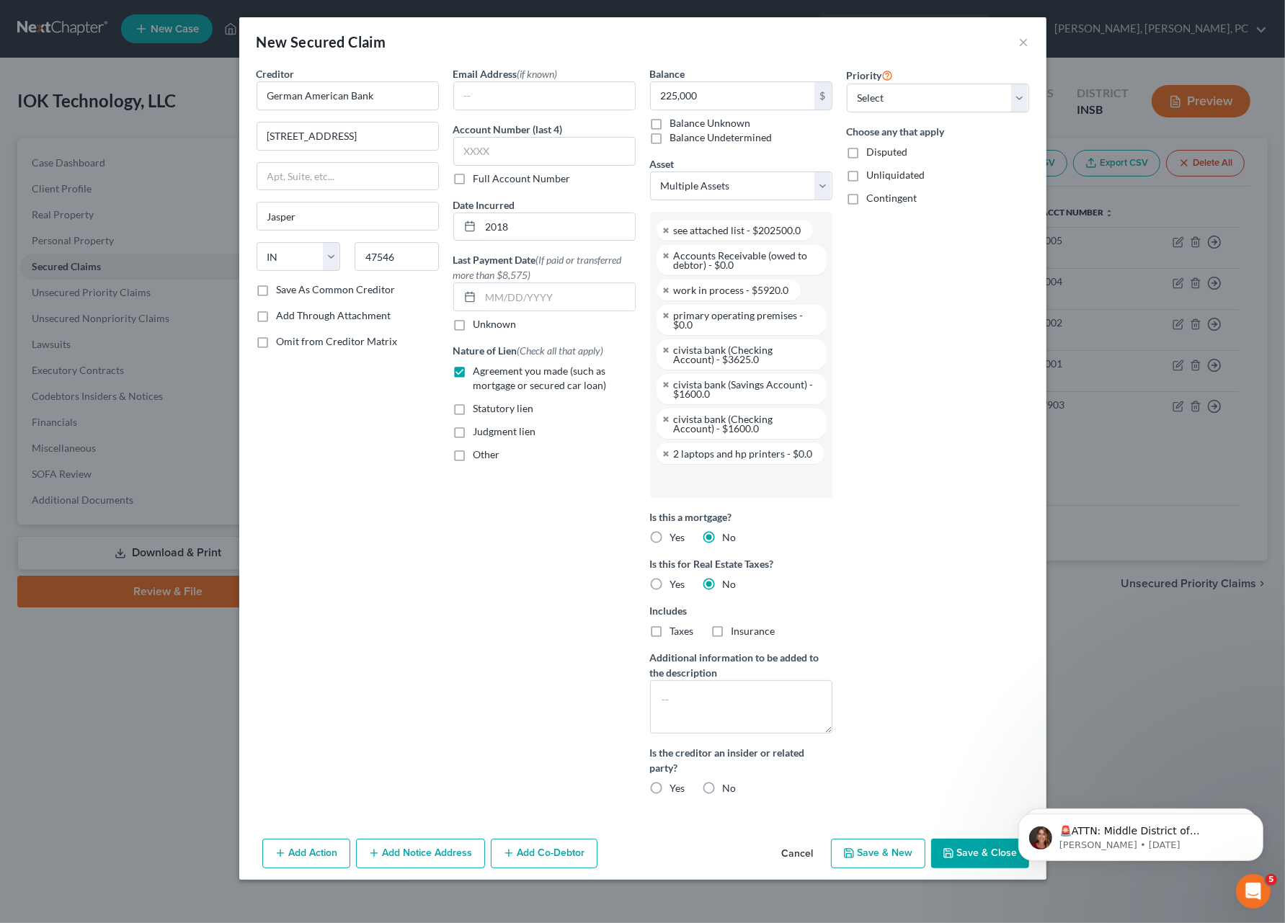
radio input "true"
click at [880, 89] on select "Select 1st 2nd 3rd 4th 5th 6th 7th 8th 9th 10th 11th 12th 13th 14th 15th 16th 1…" at bounding box center [938, 98] width 182 height 29
select select "0"
click at [847, 84] on select "Select 1st 2nd 3rd 4th 5th 6th 7th 8th 9th 10th 11th 12th 13th 14th 15th 16th 1…" at bounding box center [938, 98] width 182 height 29
click at [961, 848] on button "Save & Close" at bounding box center [980, 854] width 98 height 30
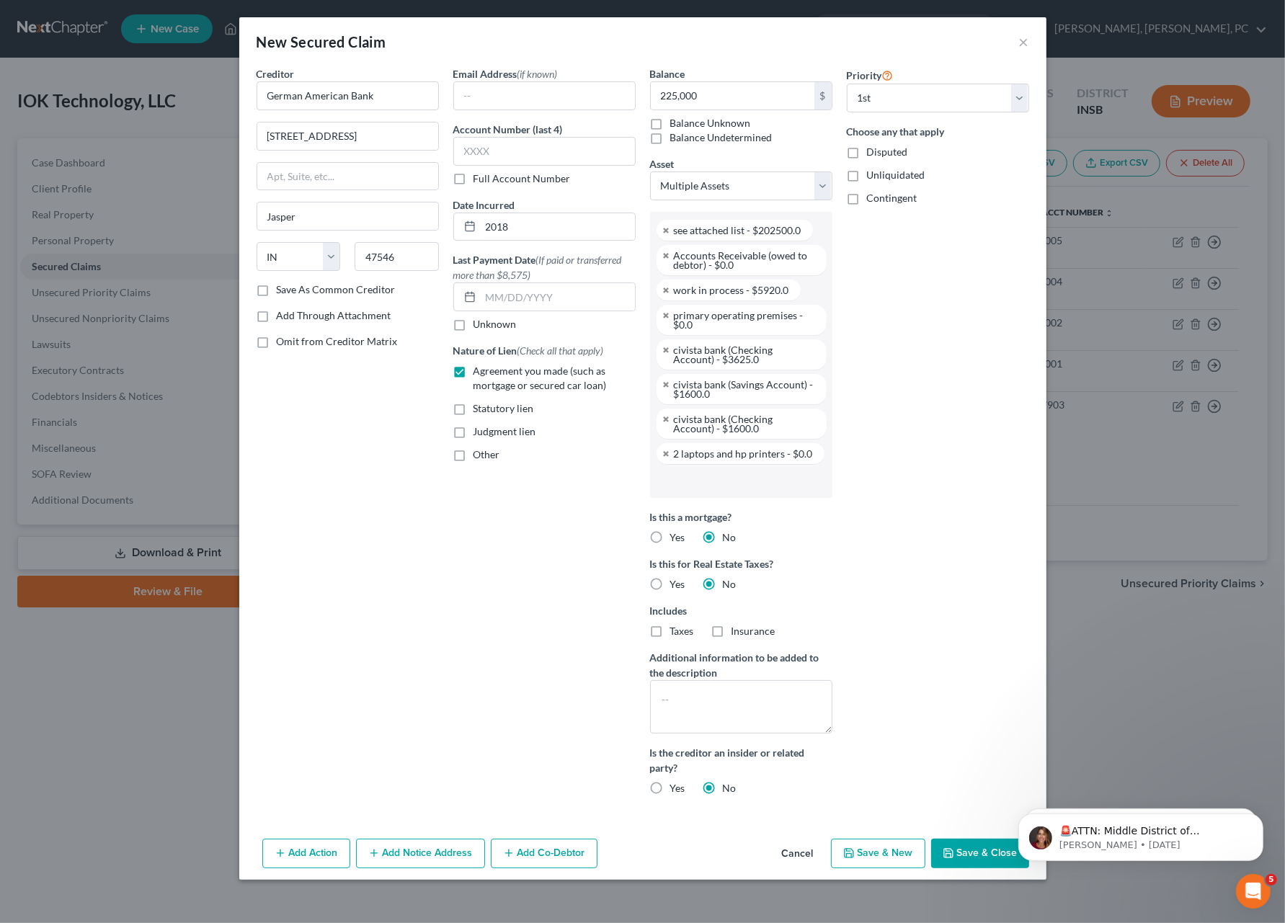
select select
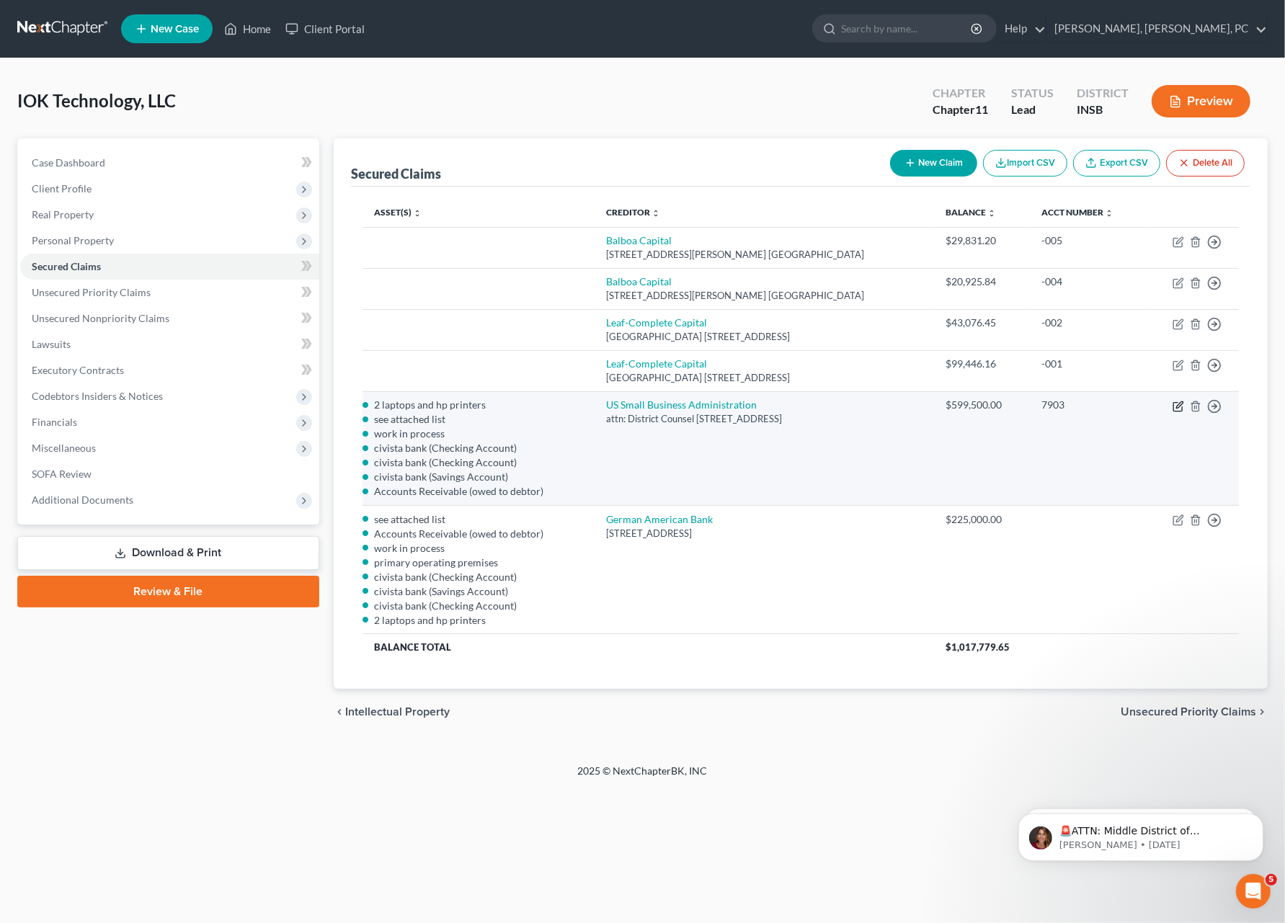
click at [1178, 406] on icon "button" at bounding box center [1179, 404] width 6 height 6
select select "4"
select select "1"
select select
select select "0"
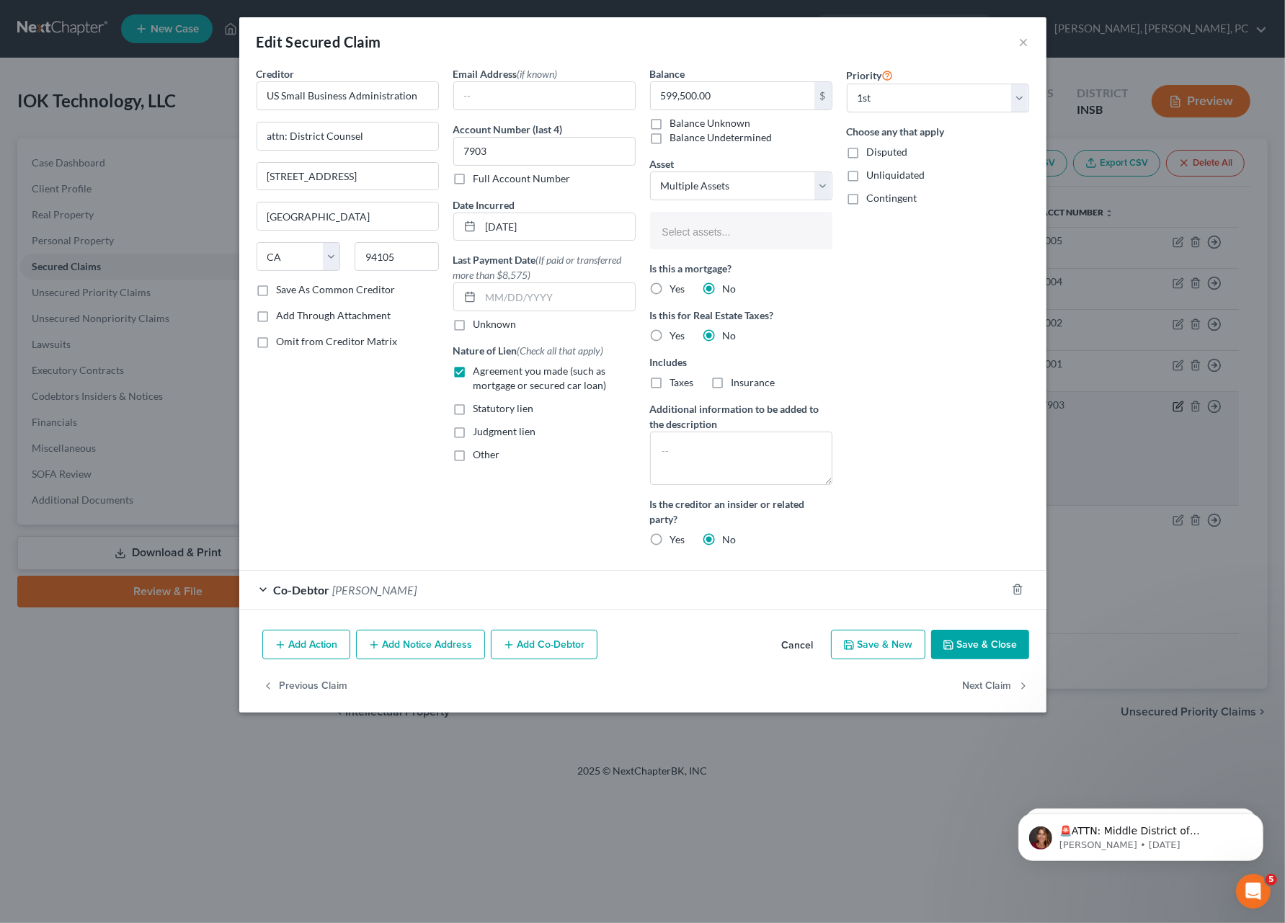
select select "2693047"
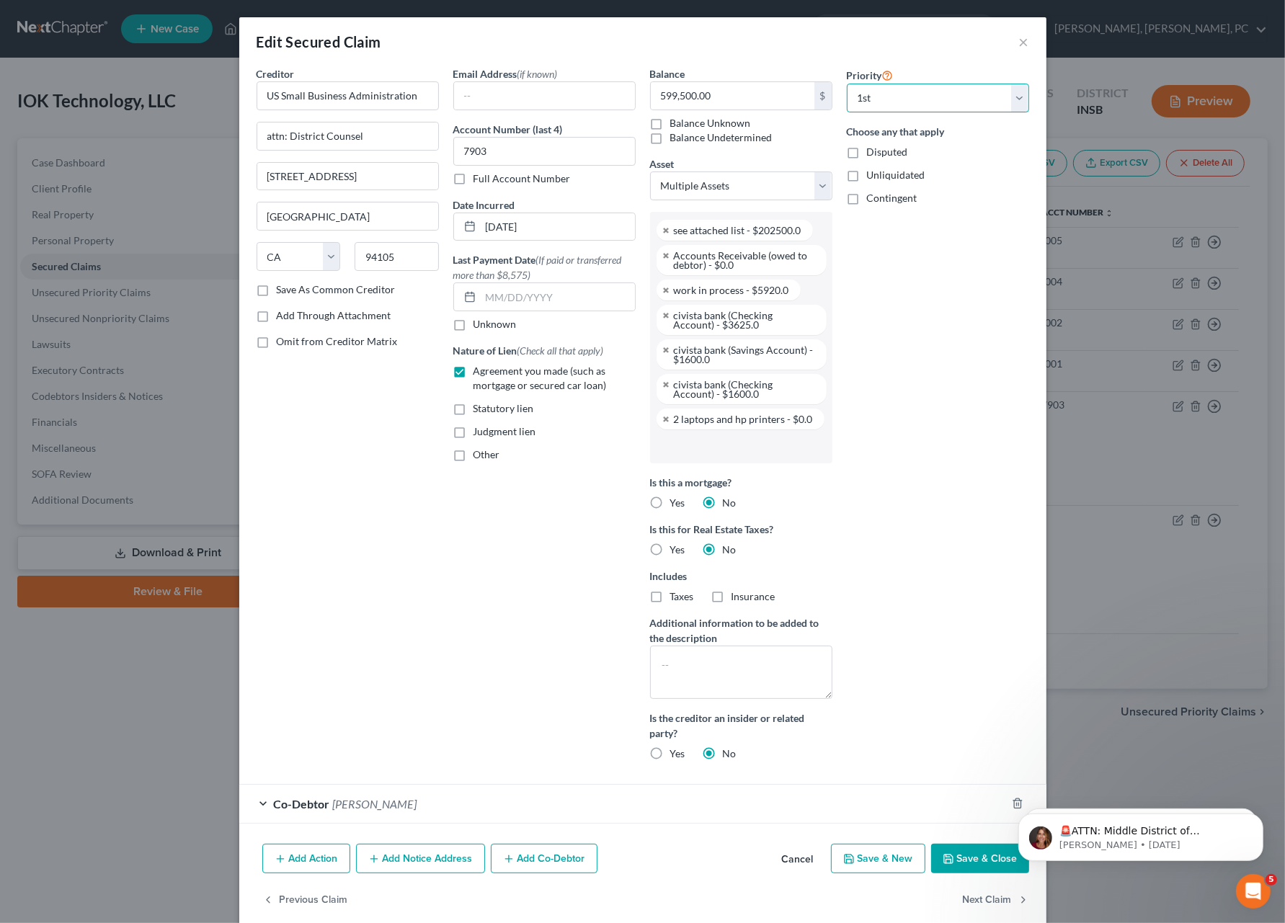
click at [876, 94] on select "Select 1st 2nd 3rd 4th 5th 6th 7th 8th 9th 10th 11th 12th 13th 14th 15th 16th 1…" at bounding box center [938, 98] width 182 height 29
select select "1"
click at [847, 84] on select "Select 1st 2nd 3rd 4th 5th 6th 7th 8th 9th 10th 11th 12th 13th 14th 15th 16th 1…" at bounding box center [938, 98] width 182 height 29
click at [954, 858] on button "Save & Close" at bounding box center [980, 859] width 98 height 30
select select
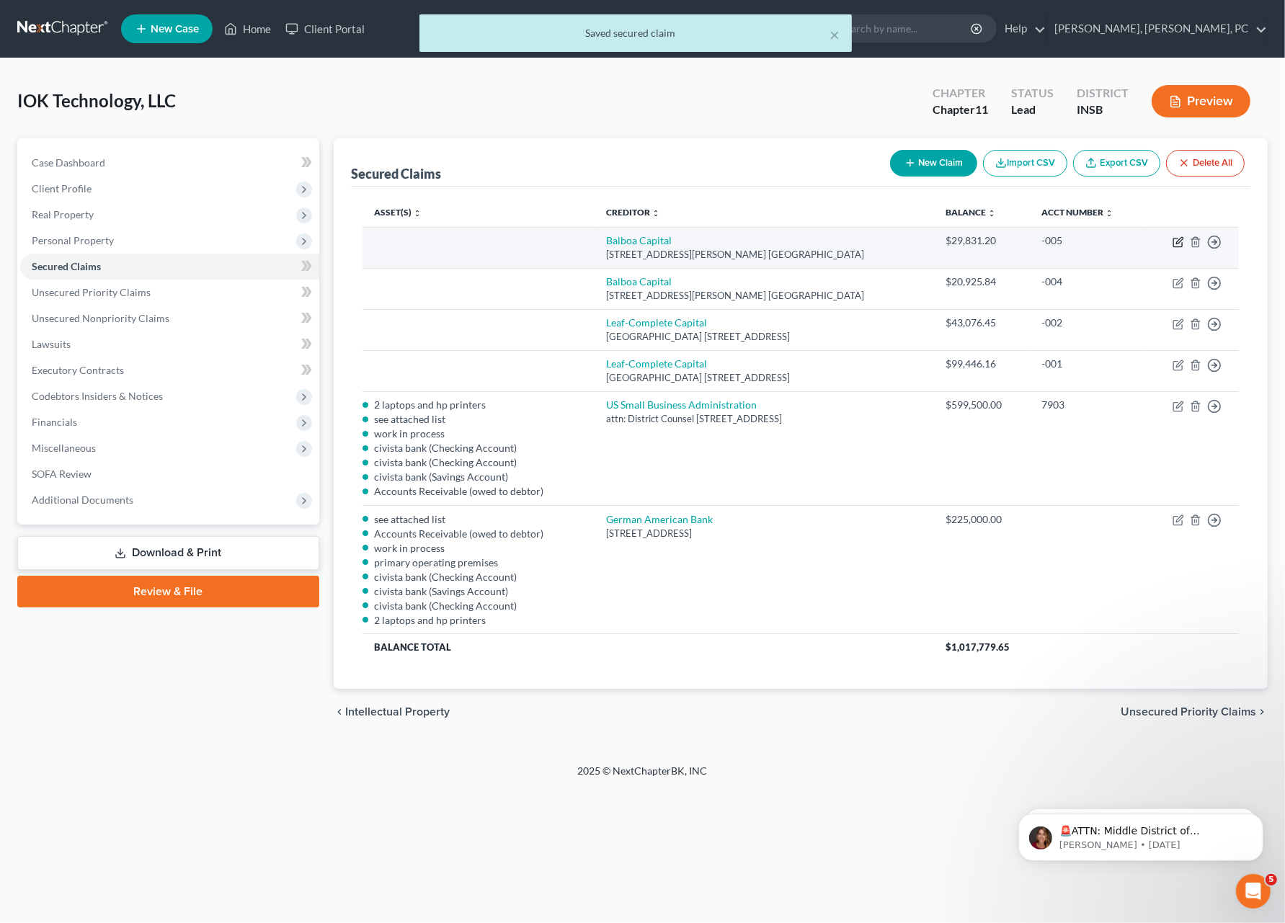
click at [1179, 238] on icon "button" at bounding box center [1179, 242] width 12 height 12
select select "4"
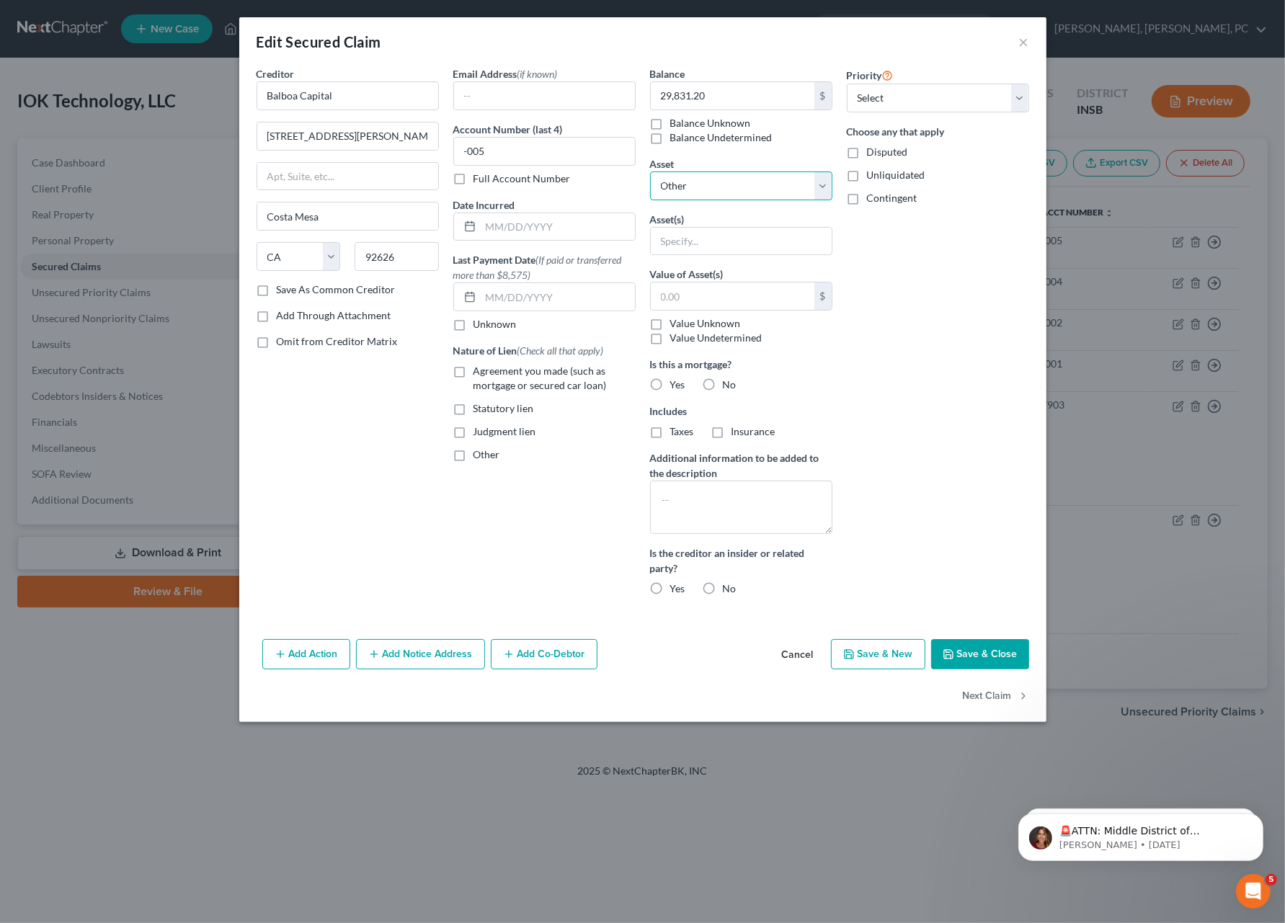
click at [692, 175] on select "Select Other Multiple Assets see attached list - $202500.0 Accounts Receivable …" at bounding box center [741, 186] width 182 height 29
select select "2"
click at [650, 172] on select "Select Other Multiple Assets see attached list - $202500.0 Accounts Receivable …" at bounding box center [741, 186] width 182 height 29
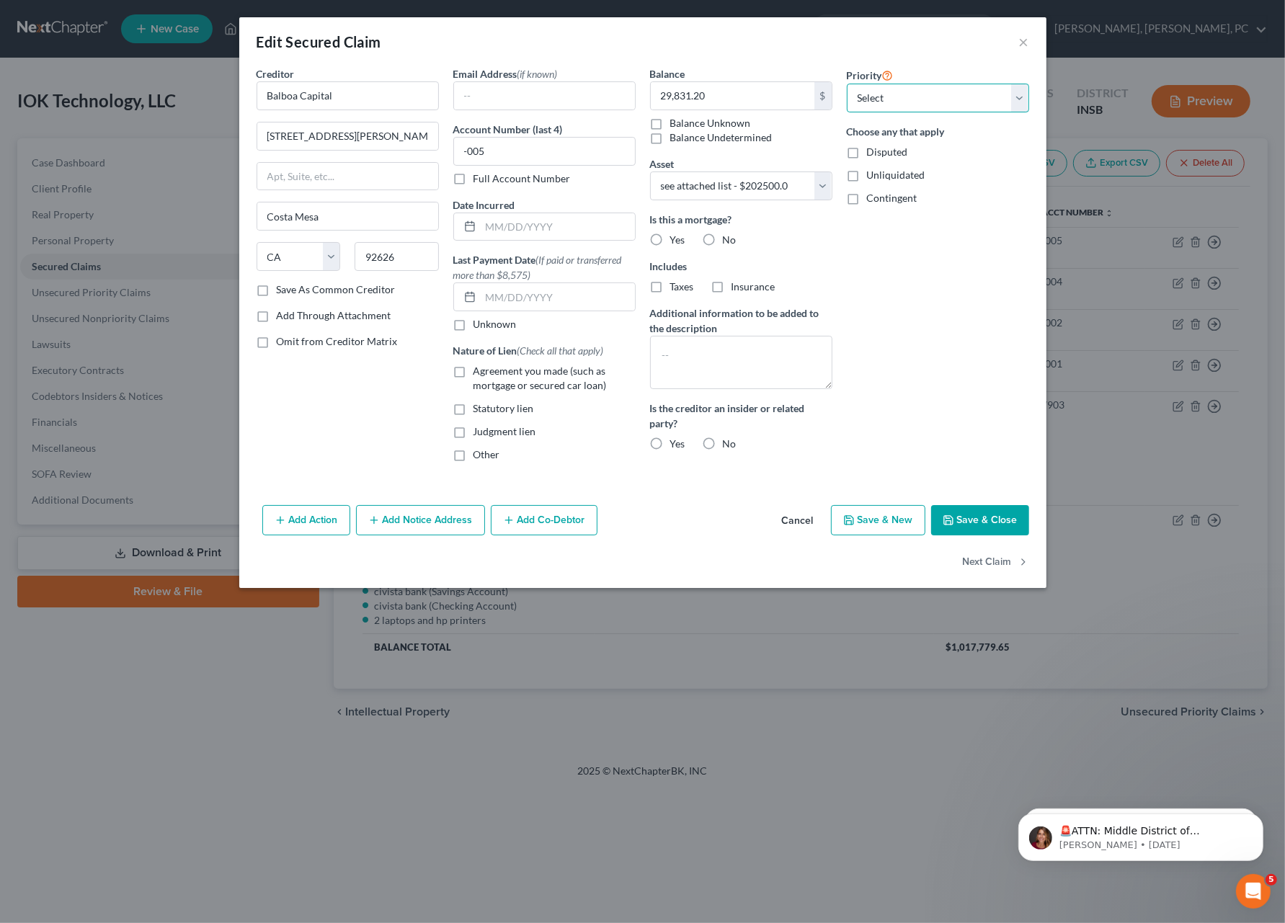
click at [871, 97] on select "Select 2nd 3rd 4th 5th 6th 7th 8th 9th 10th 11th 12th 13th 14th 15th 16th 17th …" at bounding box center [938, 98] width 182 height 29
click at [1010, 517] on button "Save & Close" at bounding box center [980, 520] width 98 height 30
select select "2"
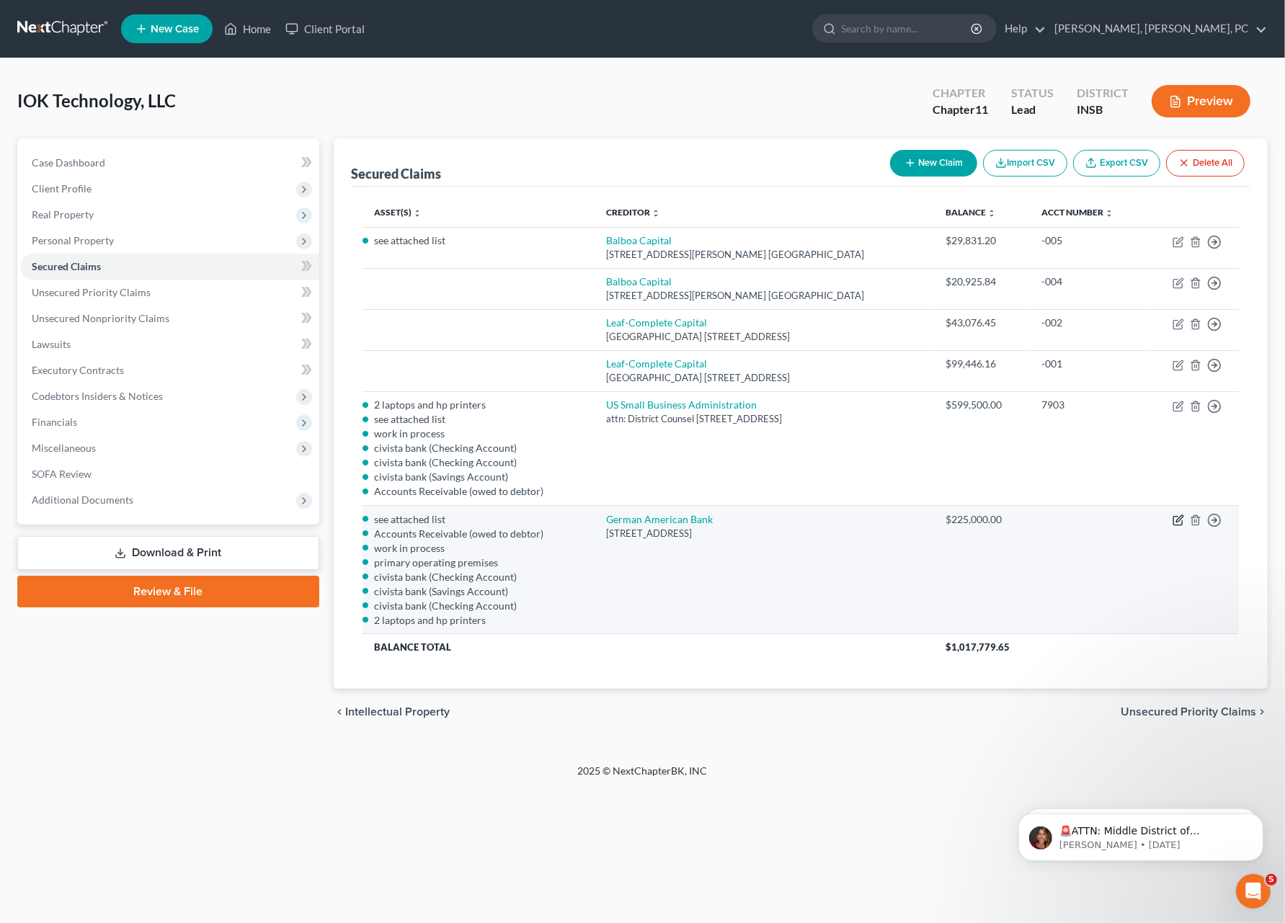
click at [1173, 517] on icon "button" at bounding box center [1177, 521] width 9 height 9
select select "15"
select select "0"
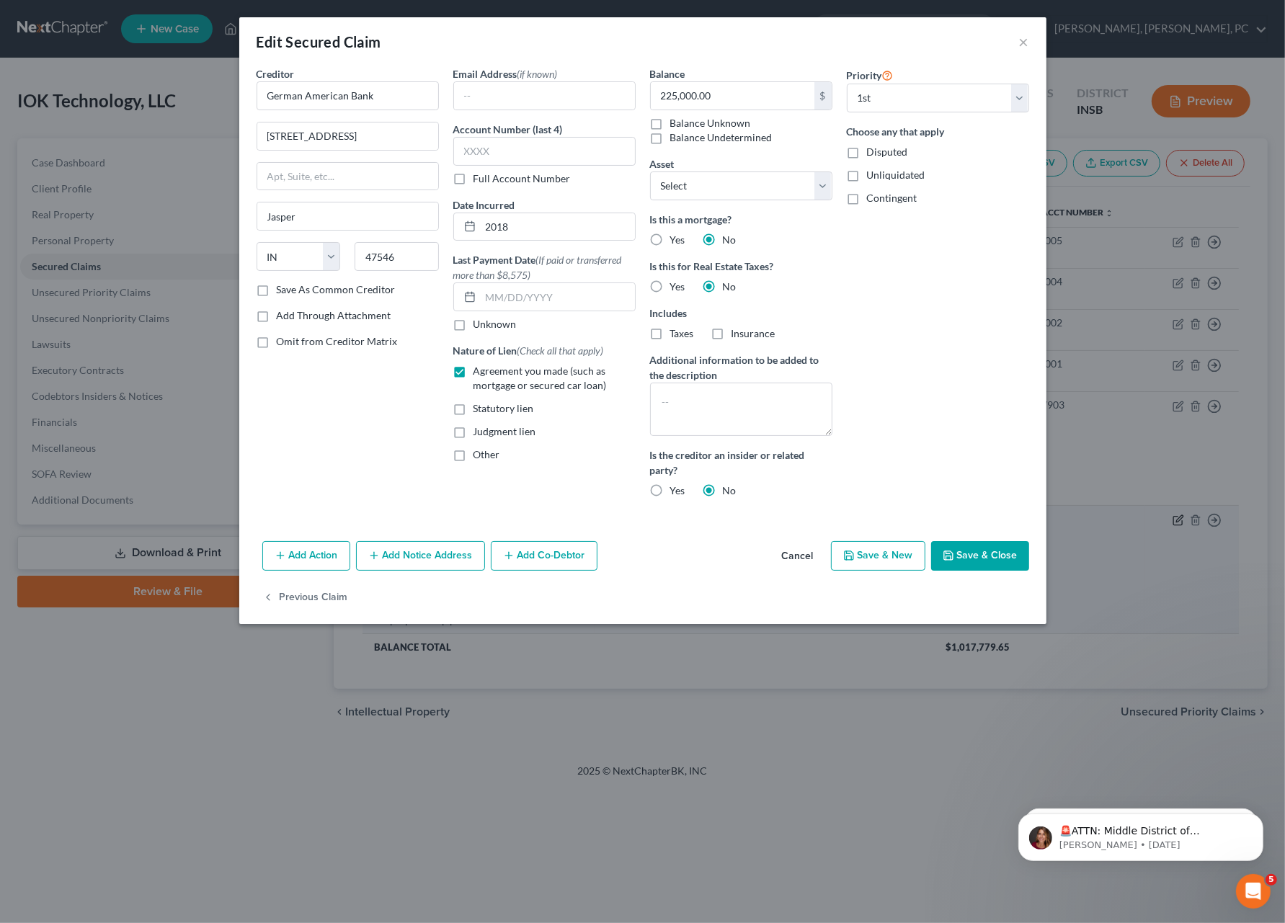
select select "2693047"
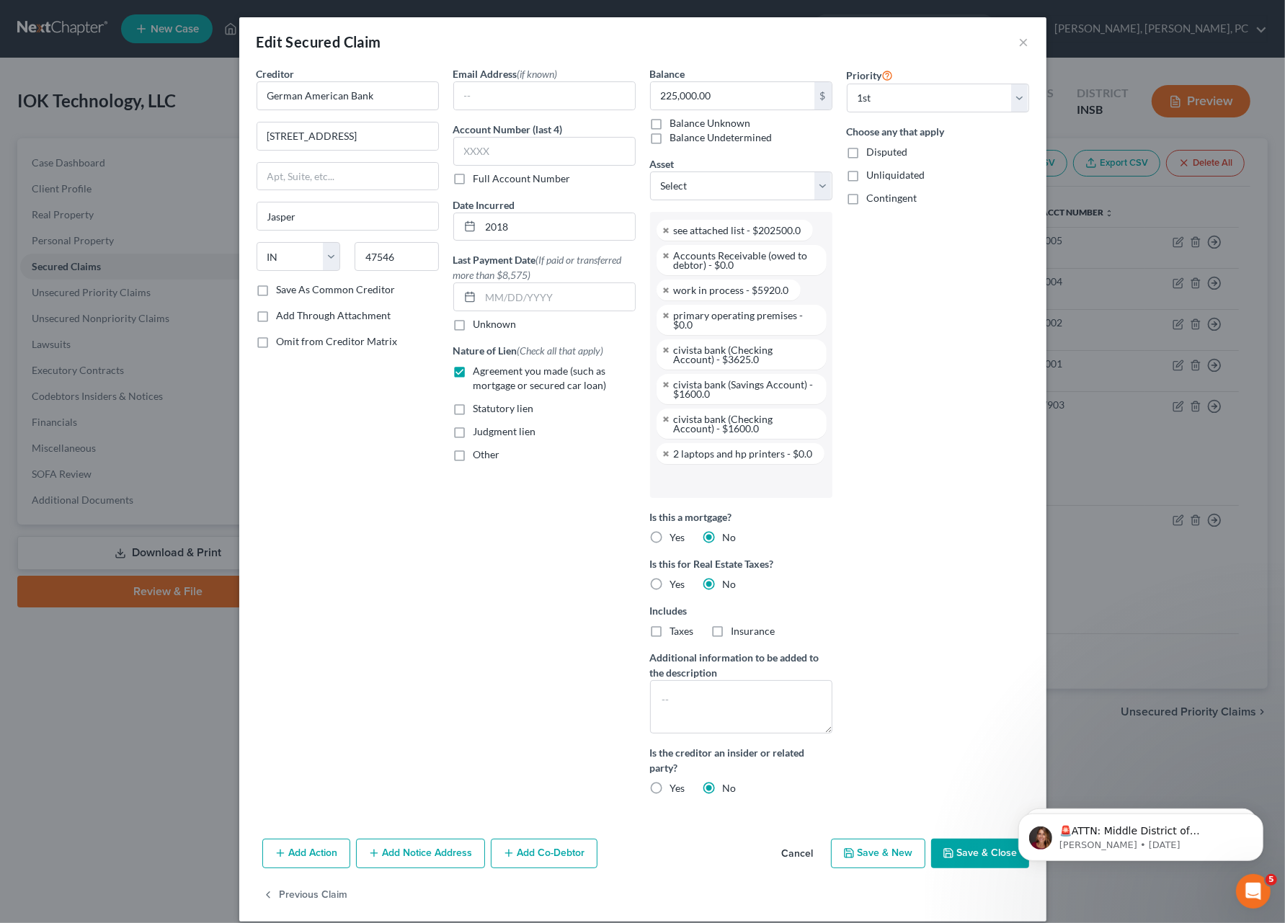
click at [797, 853] on button "Cancel" at bounding box center [797, 854] width 55 height 29
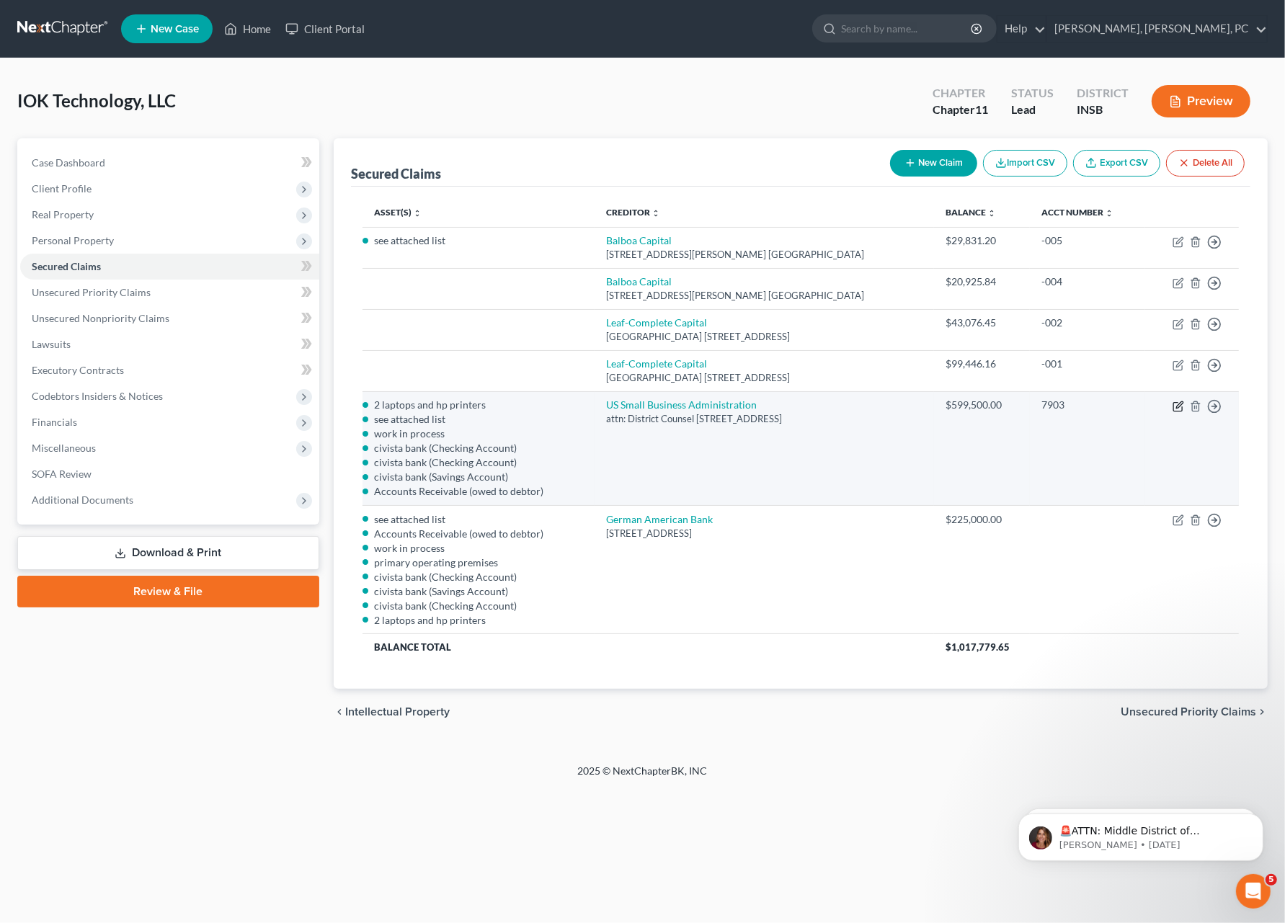
click at [1178, 404] on icon "button" at bounding box center [1179, 404] width 6 height 6
select select "4"
select select "1"
select select "2693047"
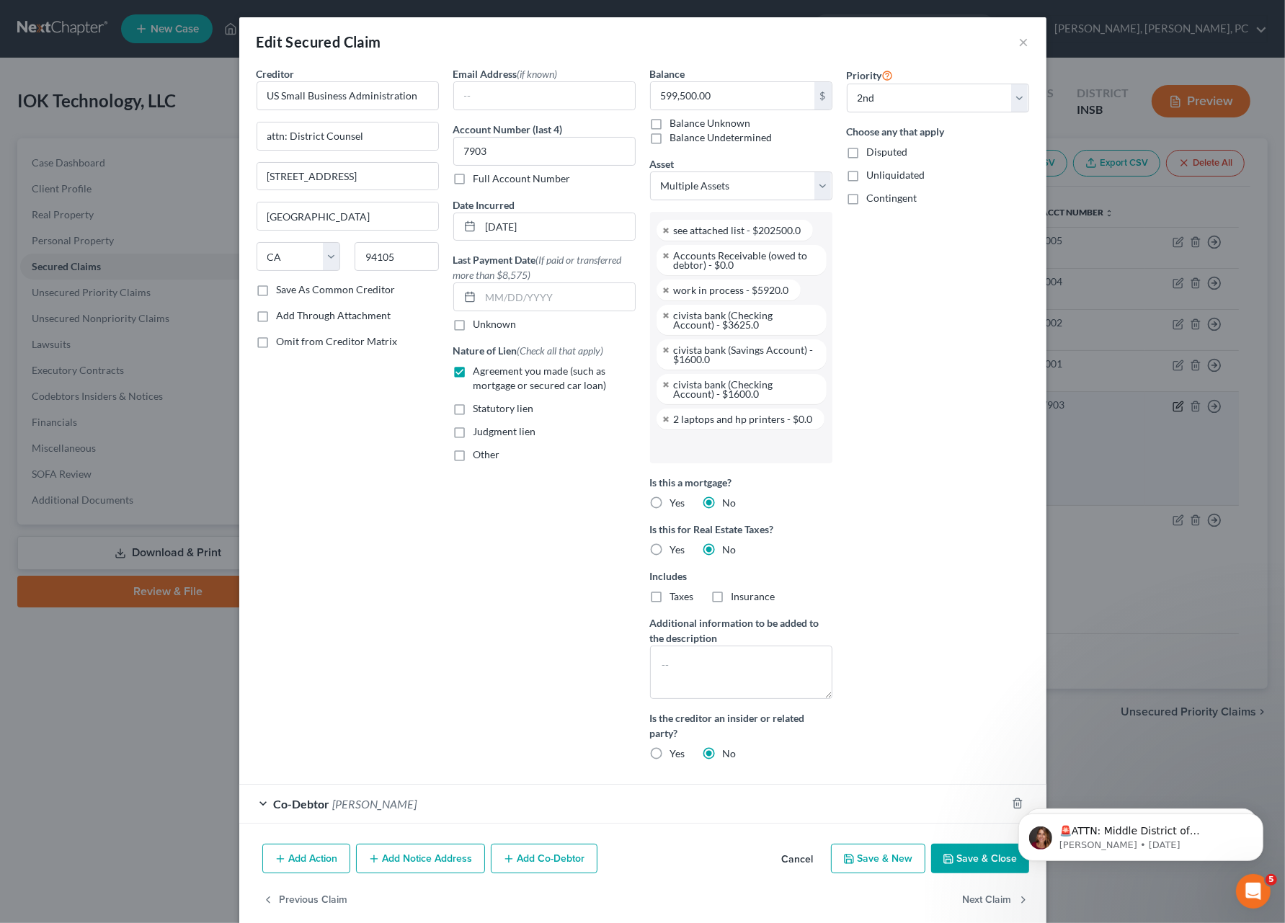
scroll to position [112, 0]
click at [885, 97] on select "Select 1st 2nd 3rd 4th 5th 6th 7th 8th 9th 10th 11th 12th 13th 14th 15th 16th 1…" at bounding box center [938, 98] width 182 height 29
select select "3"
click at [847, 84] on select "Select 1st 2nd 3rd 4th 5th 6th 7th 8th 9th 10th 11th 12th 13th 14th 15th 16th 1…" at bounding box center [938, 98] width 182 height 29
click at [963, 863] on button "Save & Close" at bounding box center [980, 859] width 98 height 30
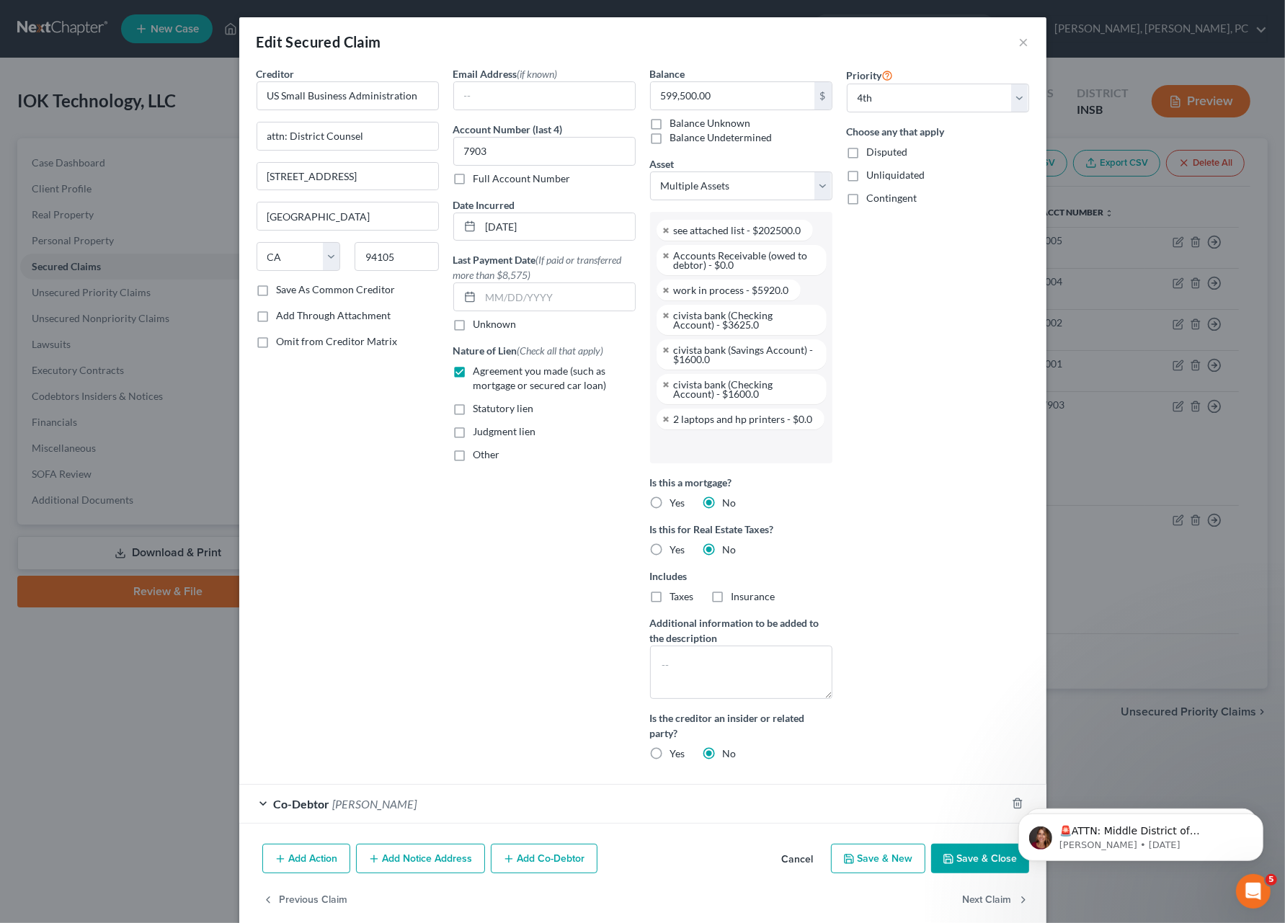
select select
